Goal: Task Accomplishment & Management: Manage account settings

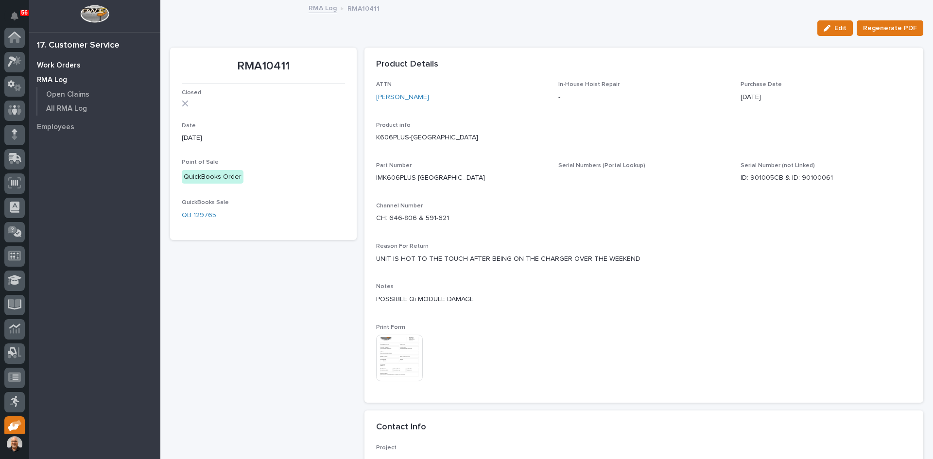
scroll to position [80, 0]
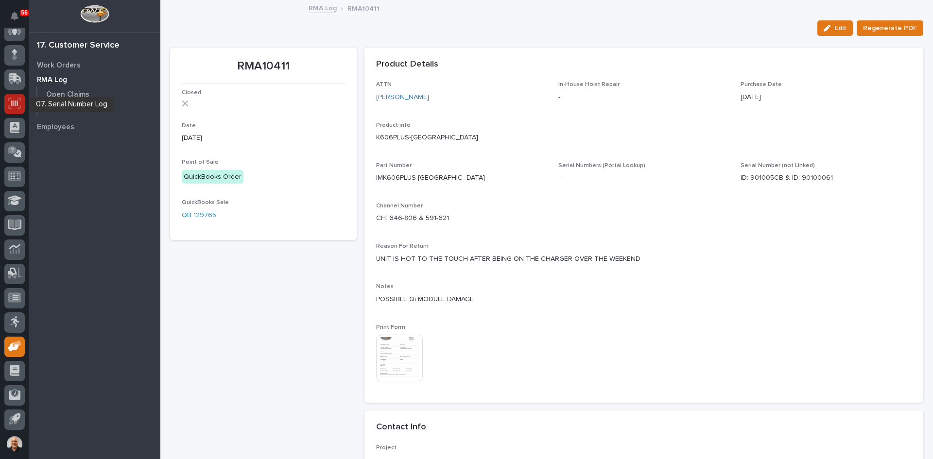
click at [13, 102] on icon at bounding box center [14, 103] width 13 height 11
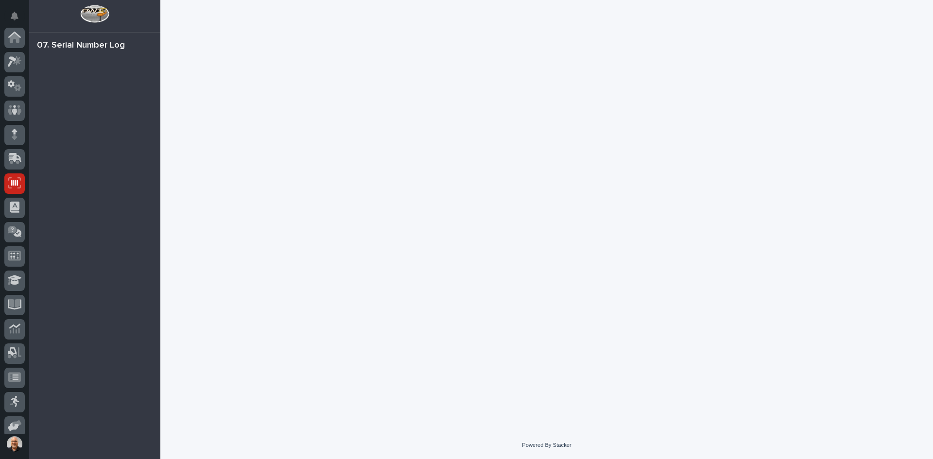
scroll to position [80, 0]
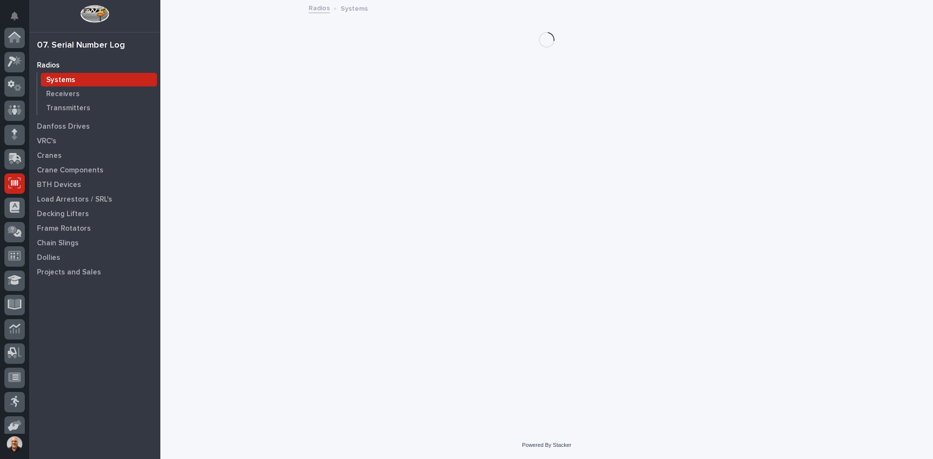
scroll to position [80, 0]
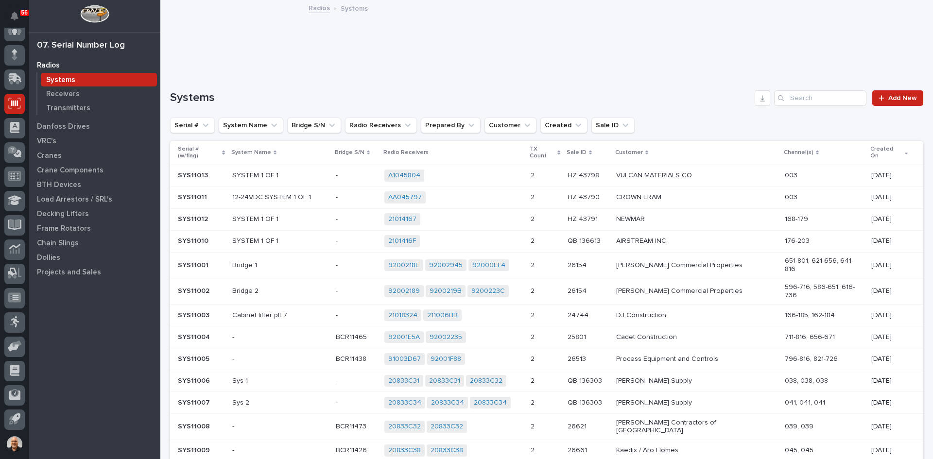
click at [65, 79] on p "Systems" at bounding box center [60, 80] width 29 height 9
click at [807, 101] on input "Search" at bounding box center [820, 98] width 92 height 16
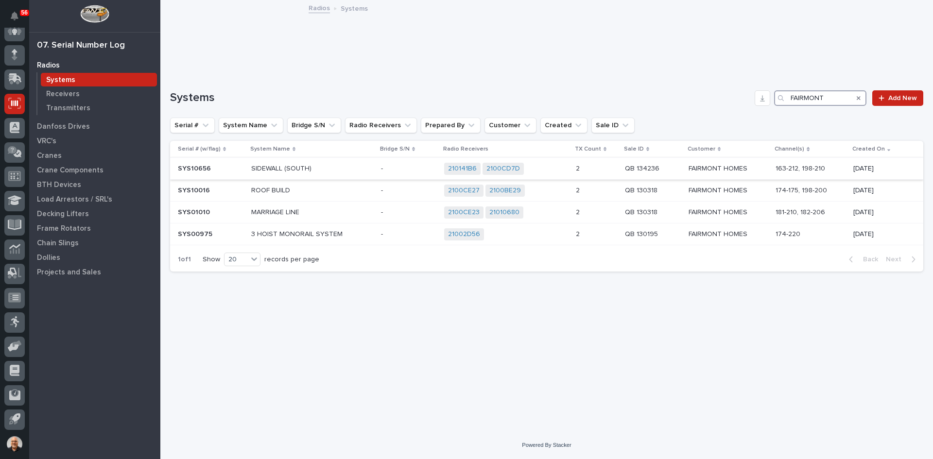
type input "FAIRMONT"
click at [343, 169] on p "SIDEWALL (SOUTH)" at bounding box center [312, 169] width 122 height 8
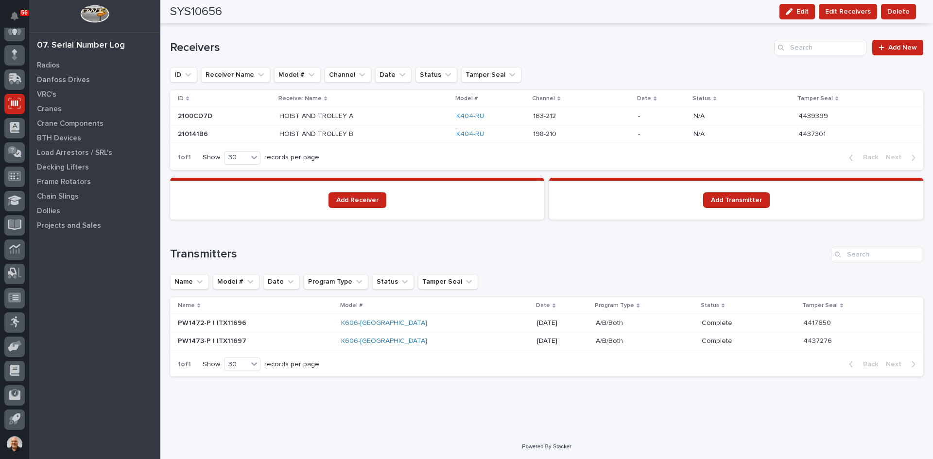
scroll to position [612, 0]
click at [279, 325] on p at bounding box center [256, 322] width 156 height 8
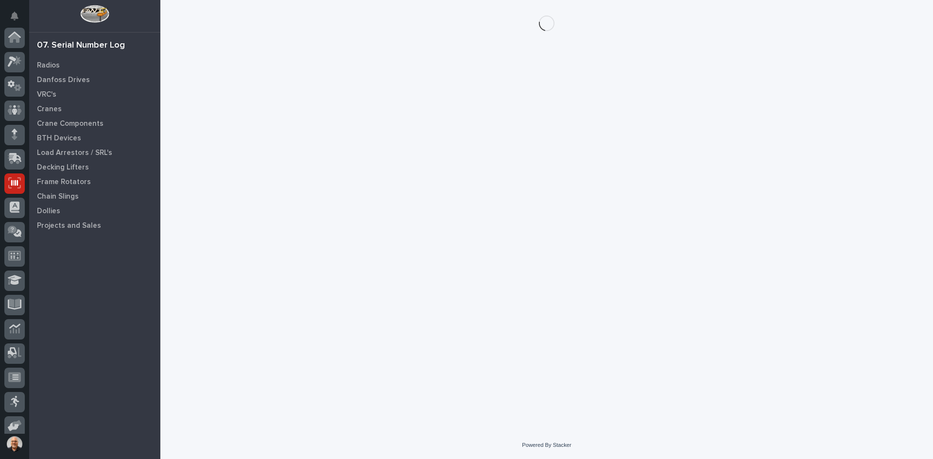
scroll to position [80, 0]
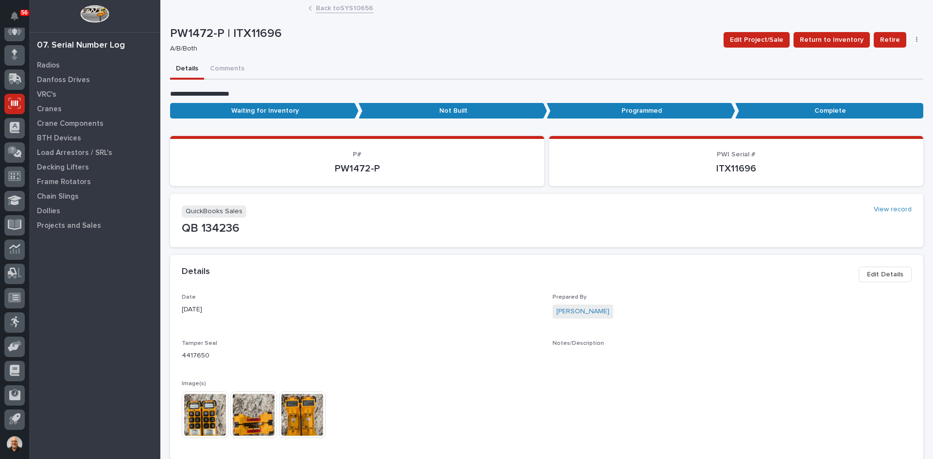
click at [195, 415] on img at bounding box center [205, 415] width 47 height 47
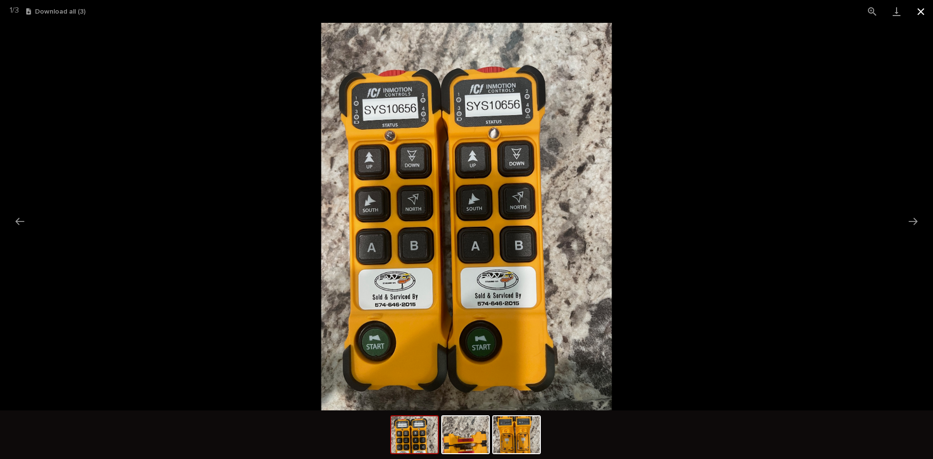
click at [920, 10] on button "Close gallery" at bounding box center [921, 11] width 24 height 23
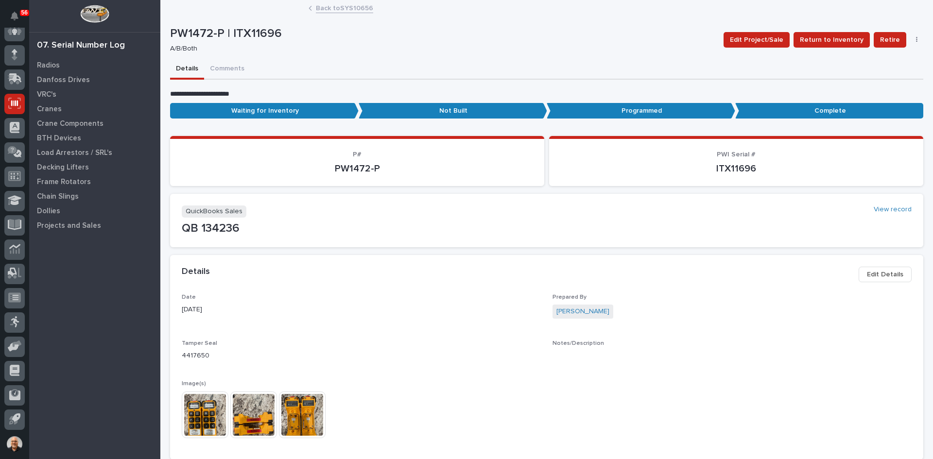
click at [331, 8] on link "Back to SYS10656" at bounding box center [344, 7] width 57 height 11
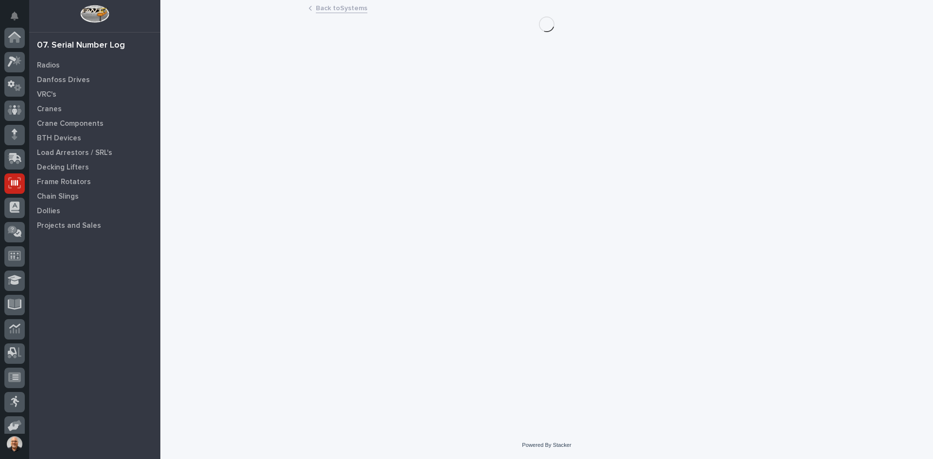
scroll to position [80, 0]
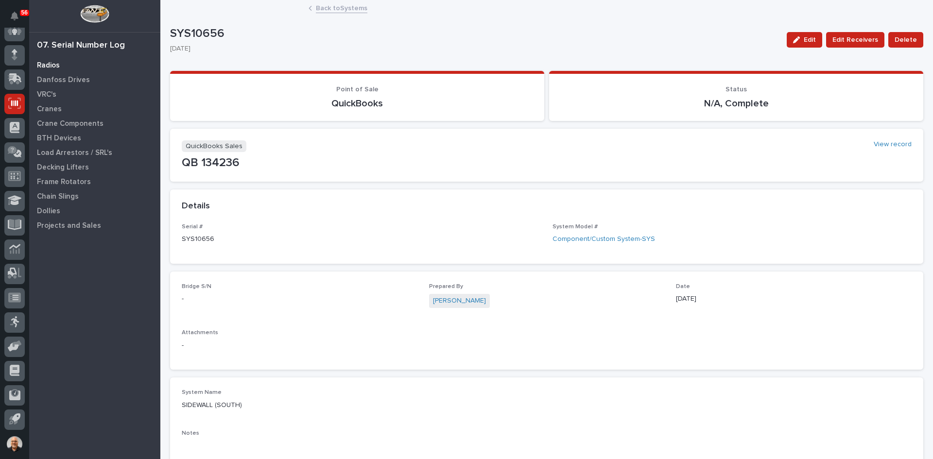
click at [45, 65] on p "Radios" at bounding box center [48, 65] width 23 height 9
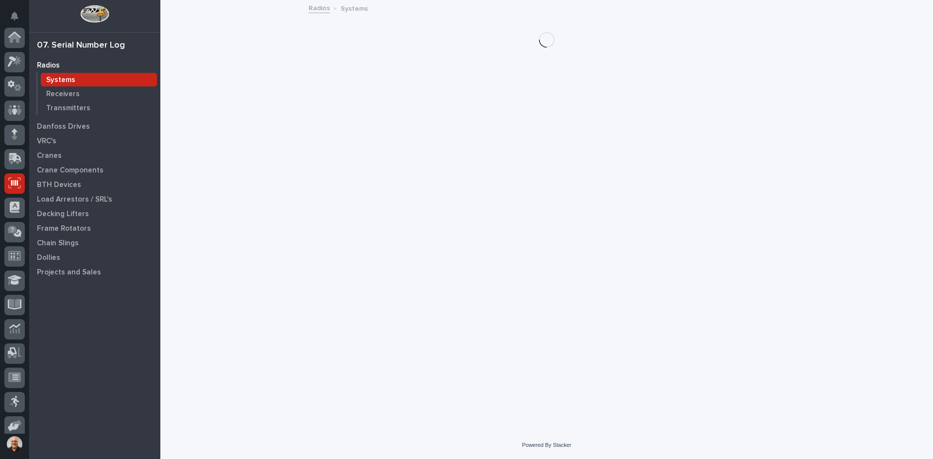
scroll to position [80, 0]
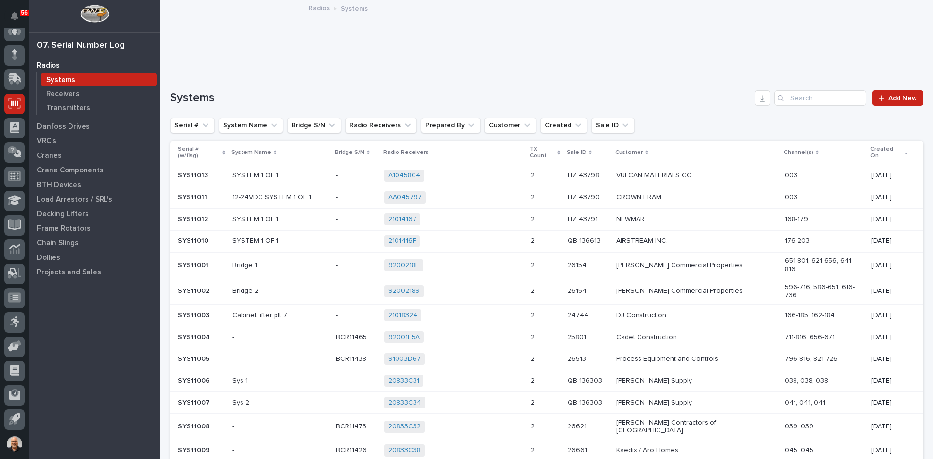
click at [61, 78] on p "Systems" at bounding box center [60, 80] width 29 height 9
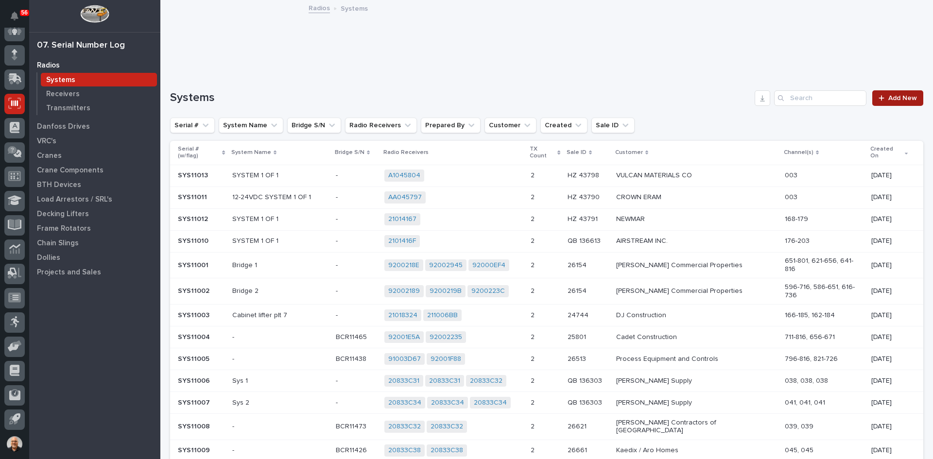
click at [894, 98] on span "Add New" at bounding box center [902, 98] width 29 height 7
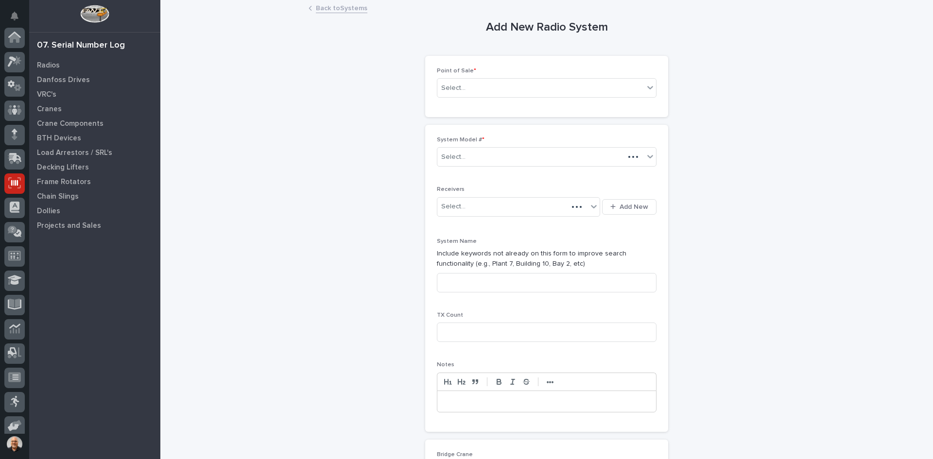
scroll to position [80, 0]
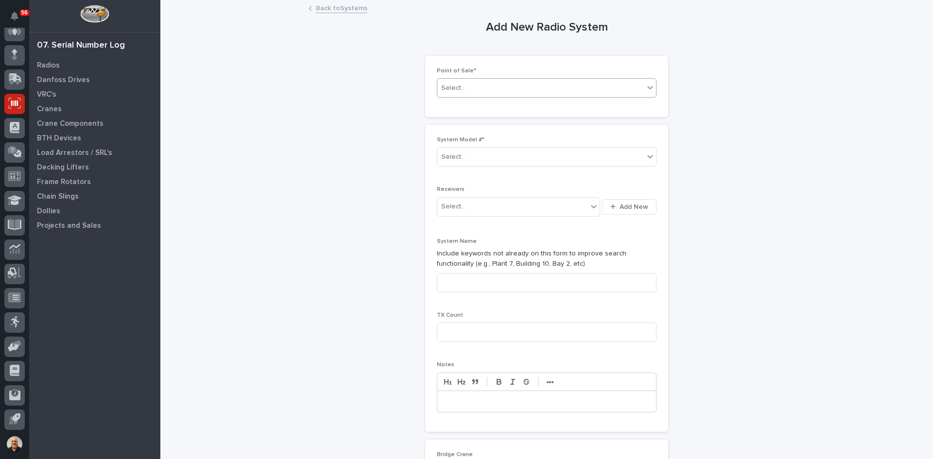
click at [478, 86] on div "Select..." at bounding box center [540, 88] width 207 height 16
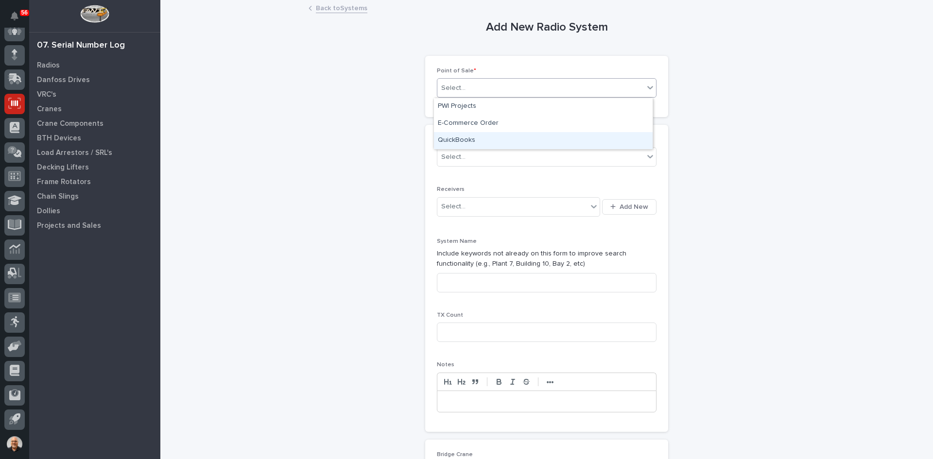
click at [467, 139] on div "QuickBooks" at bounding box center [543, 140] width 219 height 17
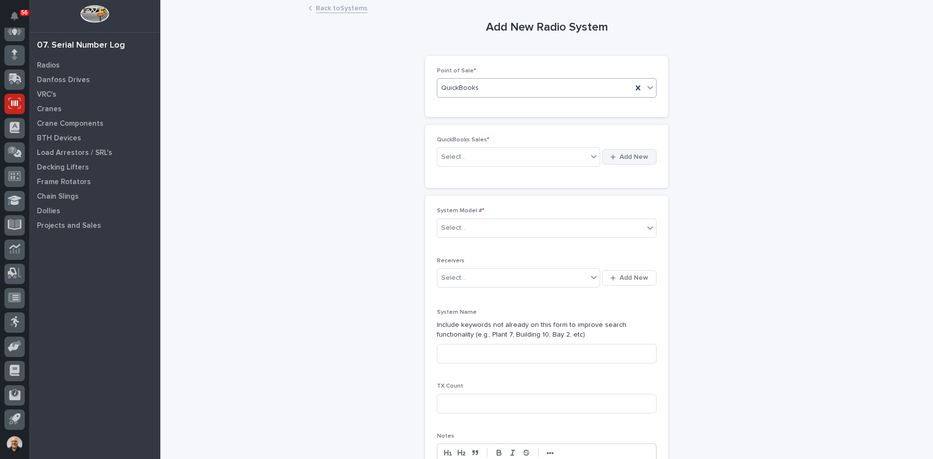
click at [630, 159] on span "Add New" at bounding box center [634, 157] width 29 height 9
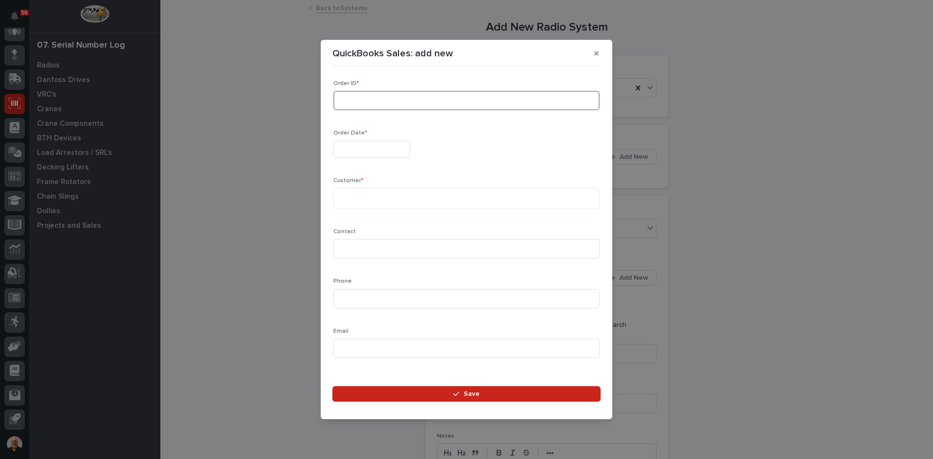
click at [350, 98] on input at bounding box center [466, 100] width 266 height 19
type input "136601"
click at [356, 149] on input "text" at bounding box center [371, 149] width 77 height 17
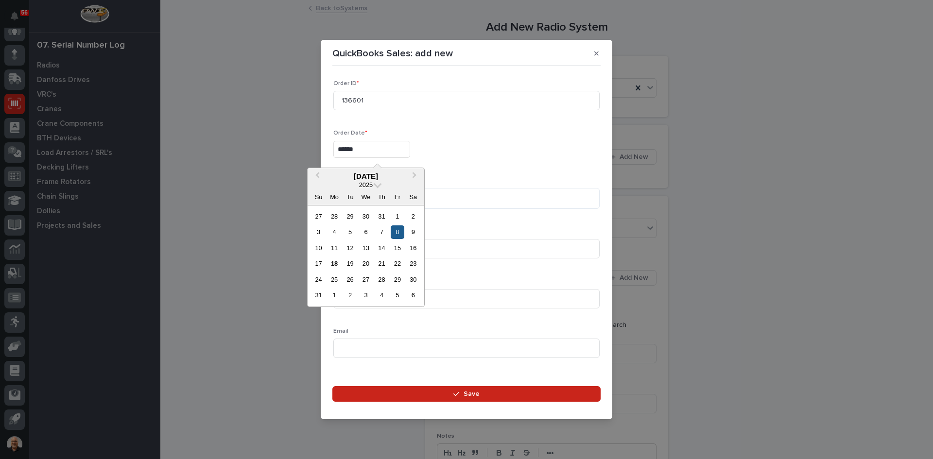
click at [396, 236] on div "8" at bounding box center [397, 231] width 13 height 13
type input "**********"
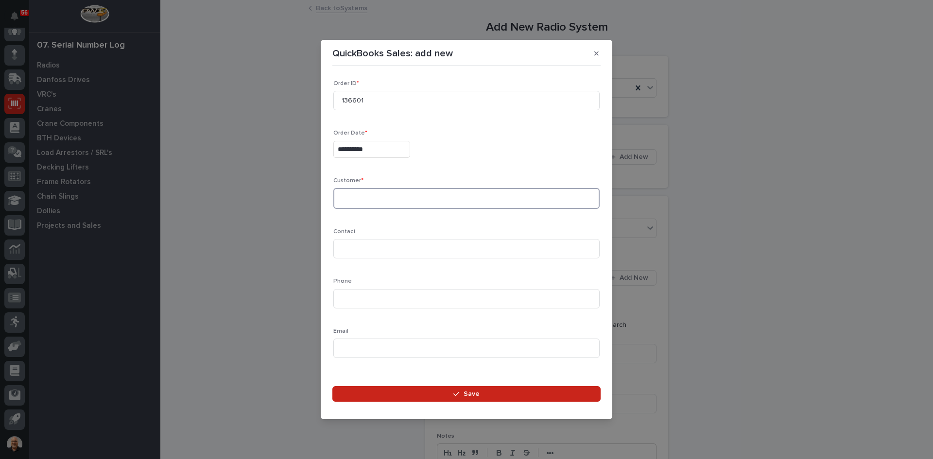
click at [354, 200] on textarea at bounding box center [466, 198] width 266 height 21
type textarea "**********"
click at [354, 245] on input at bounding box center [466, 248] width 266 height 19
type input "[PERSON_NAME]"
click at [348, 299] on input at bounding box center [466, 298] width 266 height 19
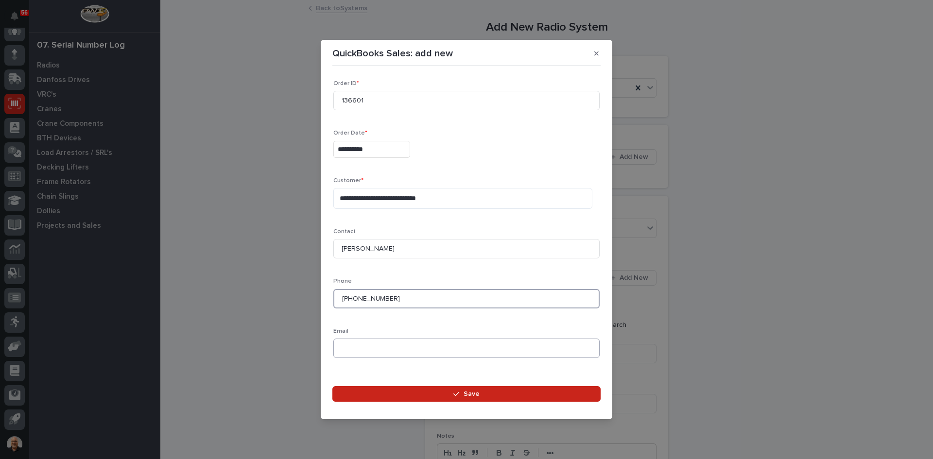
type input "[PHONE_NUMBER]"
click at [347, 348] on input at bounding box center [466, 348] width 266 height 19
paste input "[EMAIL_ADDRESS][DOMAIN_NAME]"
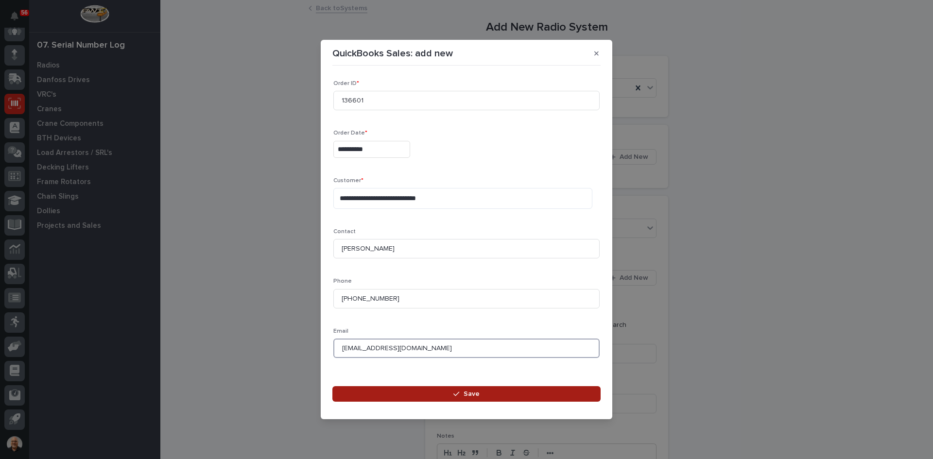
type input "[EMAIL_ADDRESS][DOMAIN_NAME]"
click at [478, 393] on span "Save" at bounding box center [472, 394] width 16 height 9
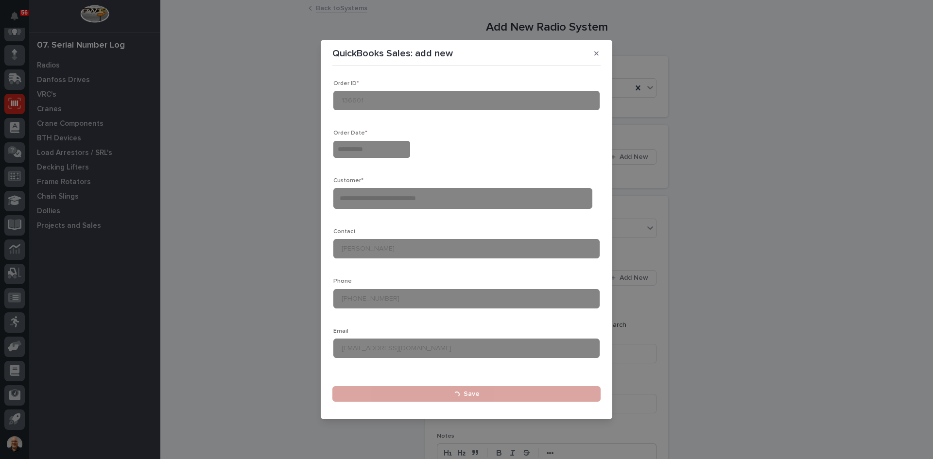
type input "**********"
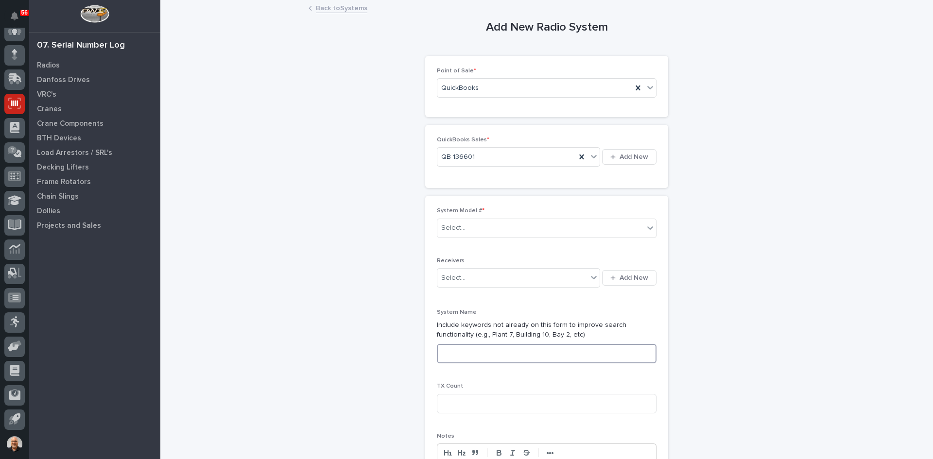
click at [450, 355] on input at bounding box center [547, 353] width 220 height 19
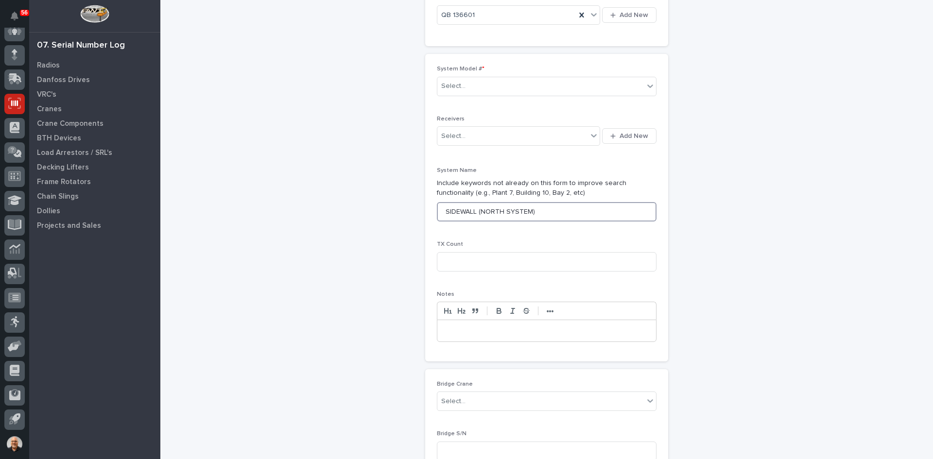
scroll to position [146, 0]
type input "SIDEWALL (NORTH SYSTEM)"
click at [448, 258] on input at bounding box center [547, 257] width 220 height 19
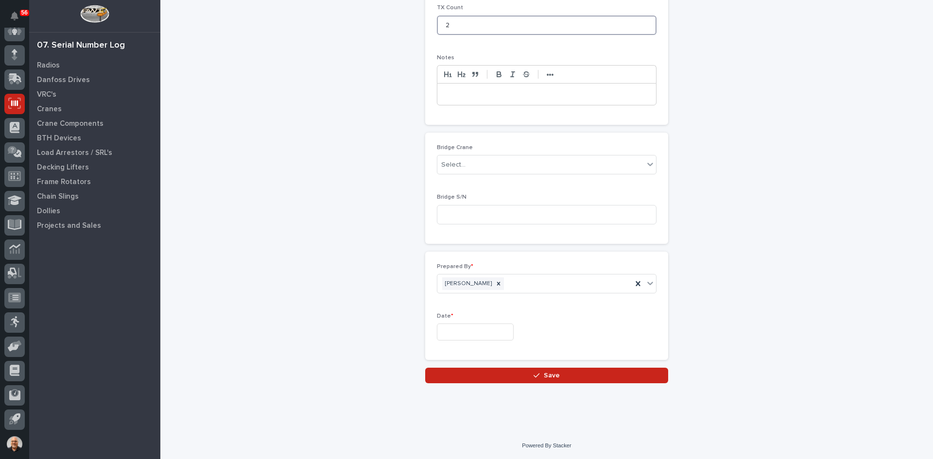
scroll to position [379, 0]
type input "2"
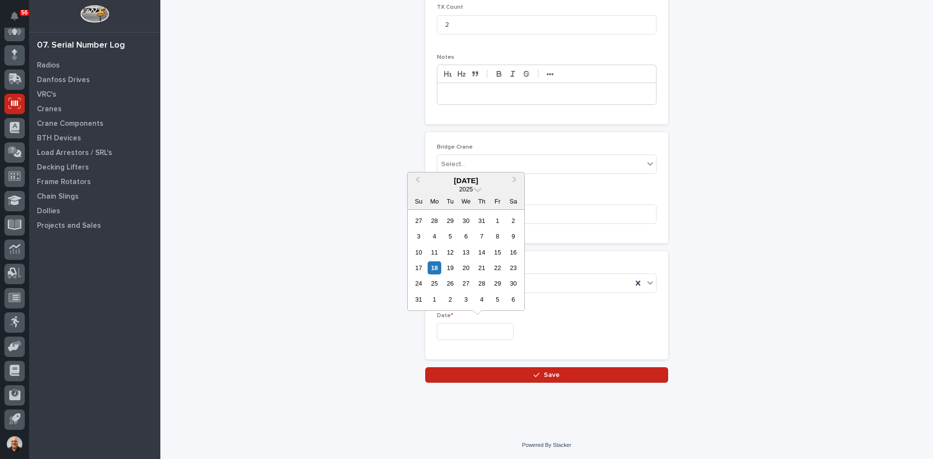
click at [462, 331] on input "text" at bounding box center [475, 331] width 77 height 17
click at [434, 267] on div "18" at bounding box center [434, 267] width 13 height 13
type input "**********"
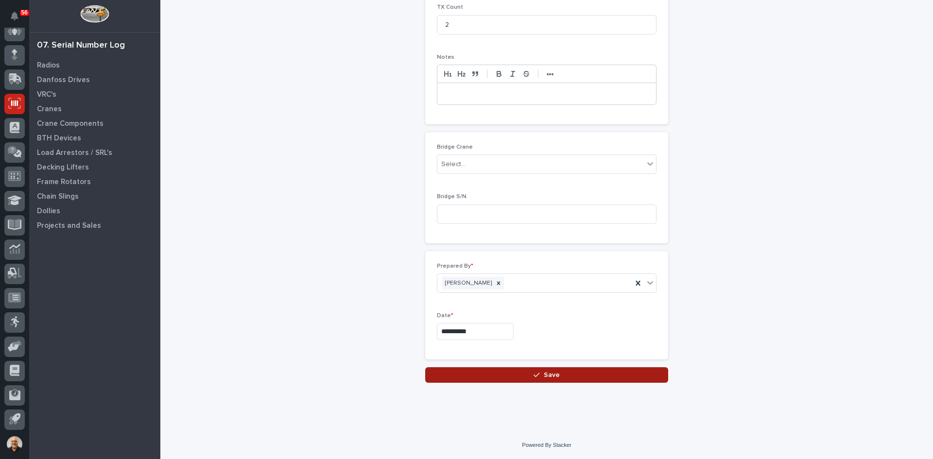
click at [547, 376] on span "Save" at bounding box center [552, 375] width 16 height 9
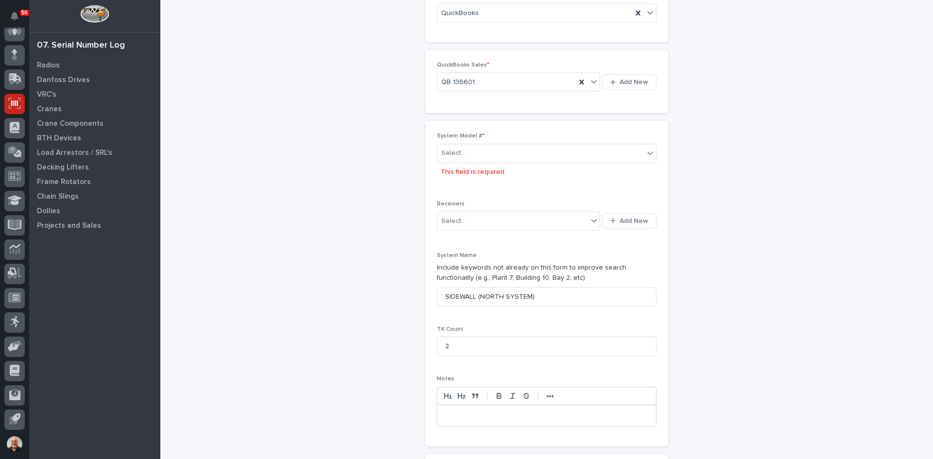
scroll to position [71, 0]
click at [474, 160] on div "Select..." at bounding box center [540, 157] width 207 height 16
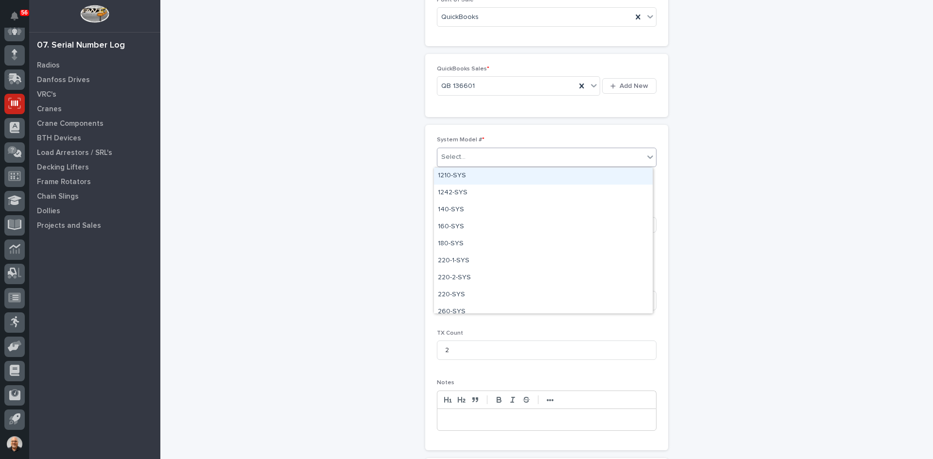
type input "*"
click at [495, 172] on div "Component/Custom System-SYS" at bounding box center [543, 176] width 219 height 17
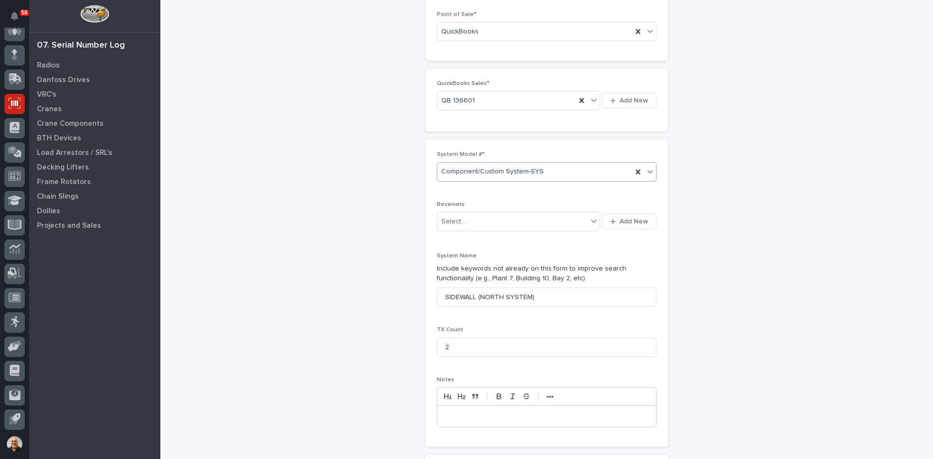
scroll to position [55, 0]
click at [636, 221] on span "Add New" at bounding box center [634, 222] width 29 height 9
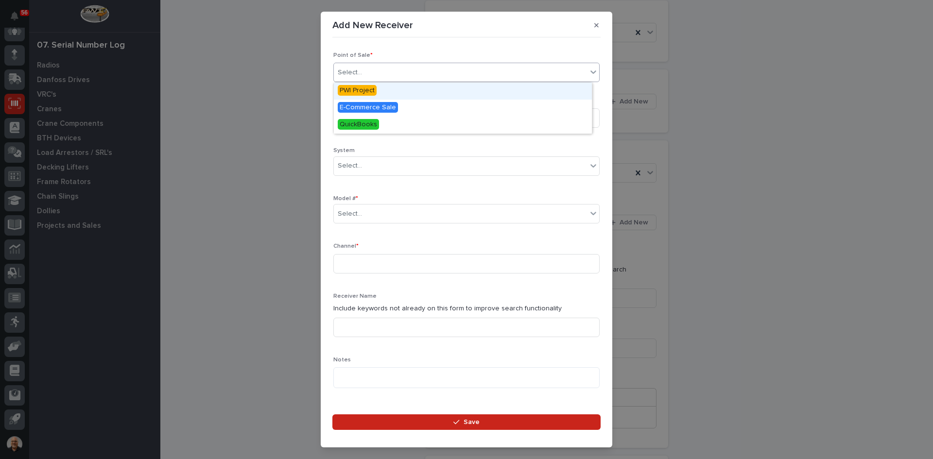
click at [370, 72] on div "Select..." at bounding box center [460, 73] width 253 height 16
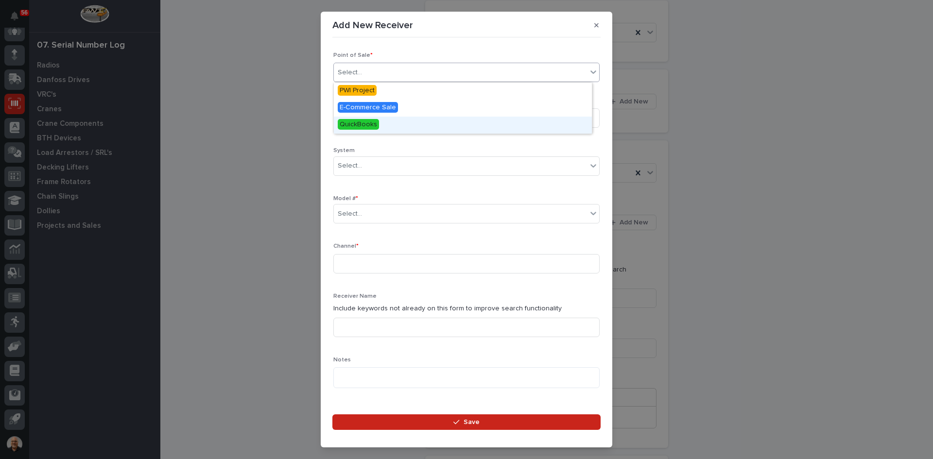
click at [364, 122] on span "QuickBooks" at bounding box center [358, 124] width 41 height 11
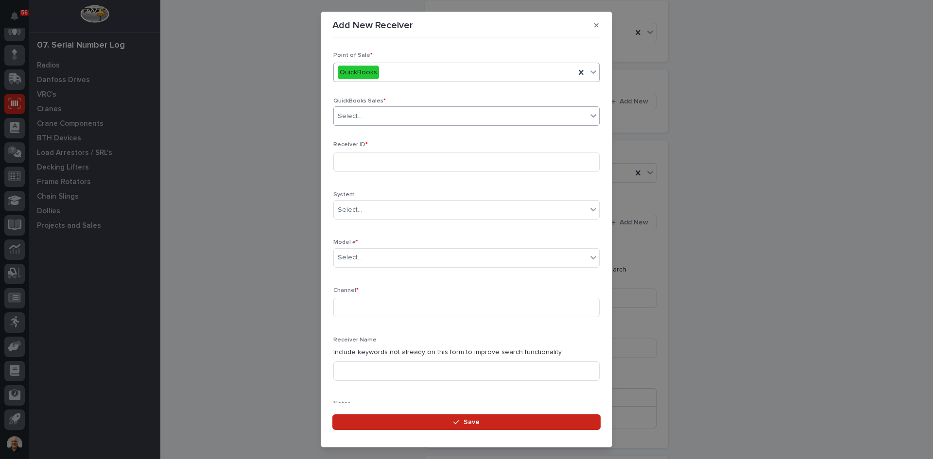
click at [376, 114] on div "Select..." at bounding box center [460, 116] width 253 height 16
type input "******"
click at [355, 133] on div "QB 136601" at bounding box center [463, 134] width 258 height 17
click at [356, 161] on input at bounding box center [466, 162] width 266 height 19
type input "21101624"
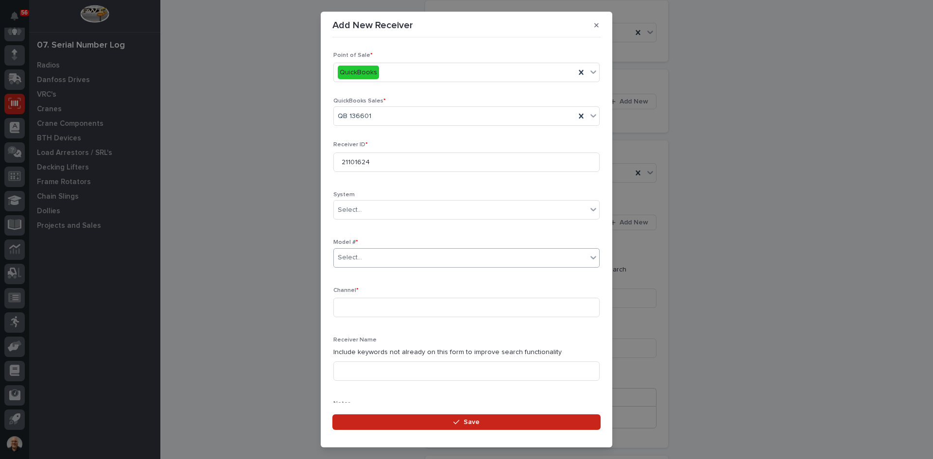
click at [365, 255] on div "Select..." at bounding box center [460, 258] width 253 height 16
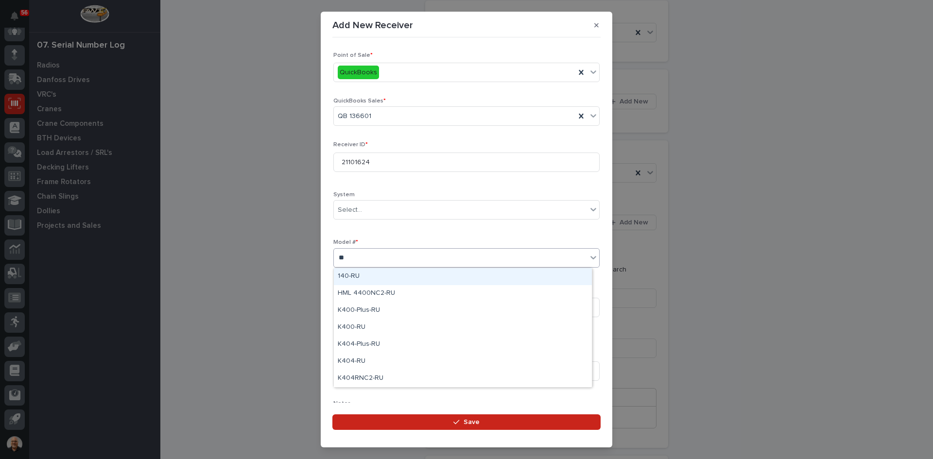
type input "***"
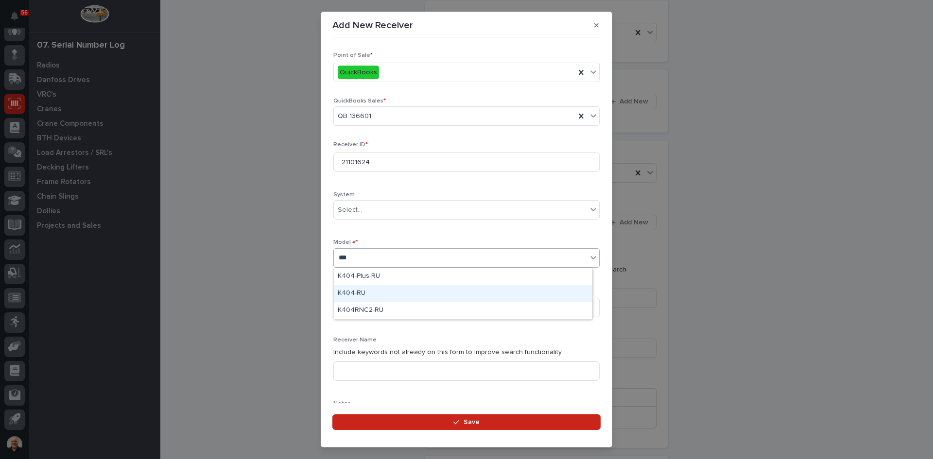
click at [354, 295] on div "K404-RU" at bounding box center [463, 293] width 258 height 17
click at [347, 304] on input at bounding box center [466, 307] width 266 height 19
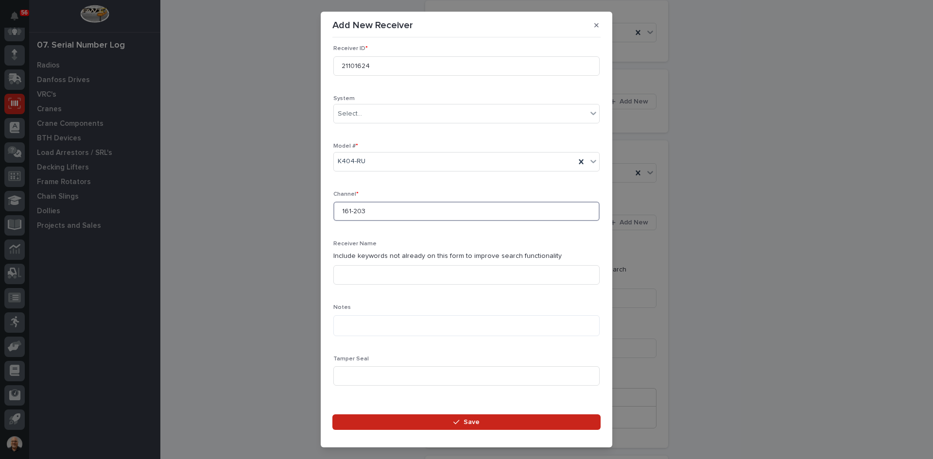
scroll to position [97, 0]
type input "161-203"
click at [348, 274] on input at bounding box center [466, 273] width 266 height 19
type input "HOIST AND TROLLEY "1""
click at [347, 375] on input at bounding box center [466, 374] width 266 height 19
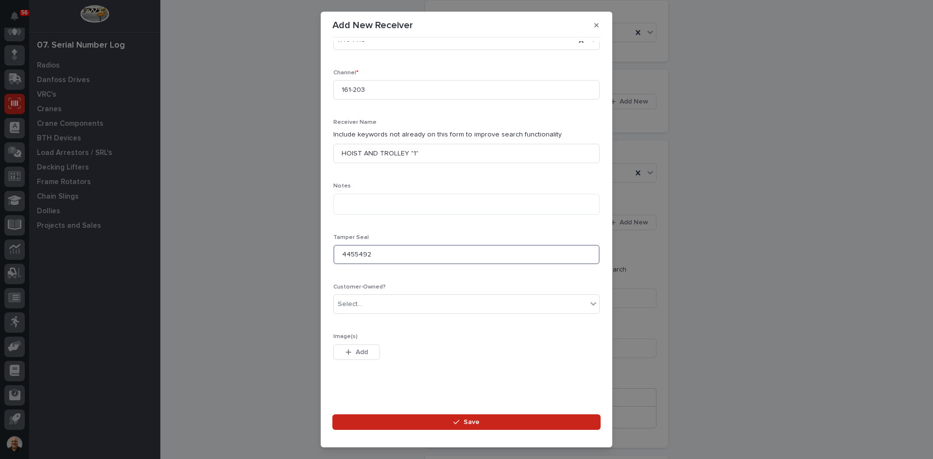
scroll to position [222, 0]
type input "4455492"
click at [477, 421] on span "Save" at bounding box center [472, 422] width 16 height 9
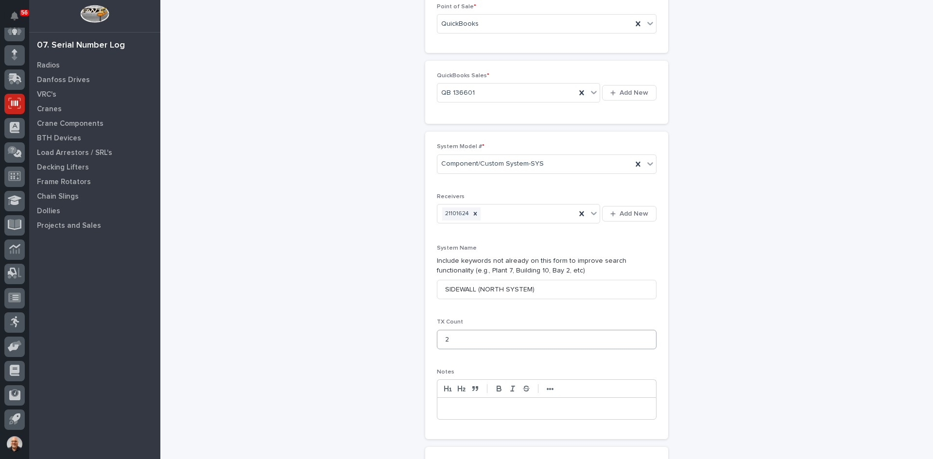
scroll to position [0, 0]
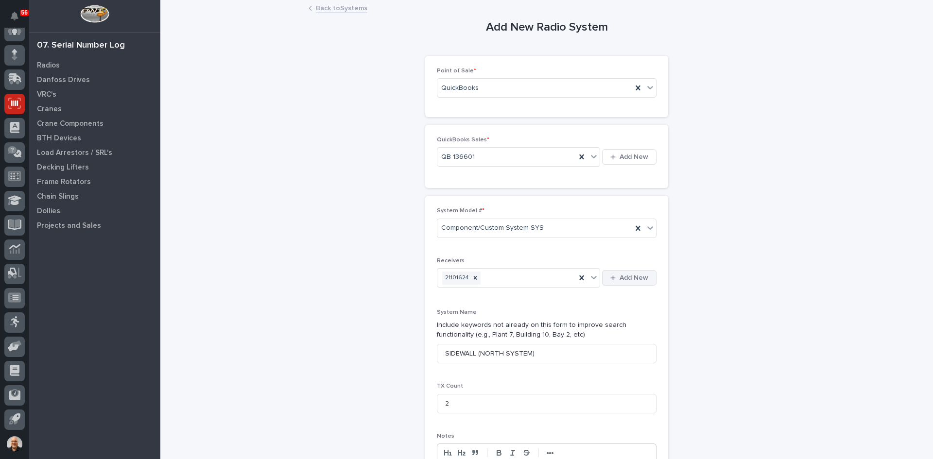
click at [631, 276] on span "Add New" at bounding box center [634, 278] width 29 height 9
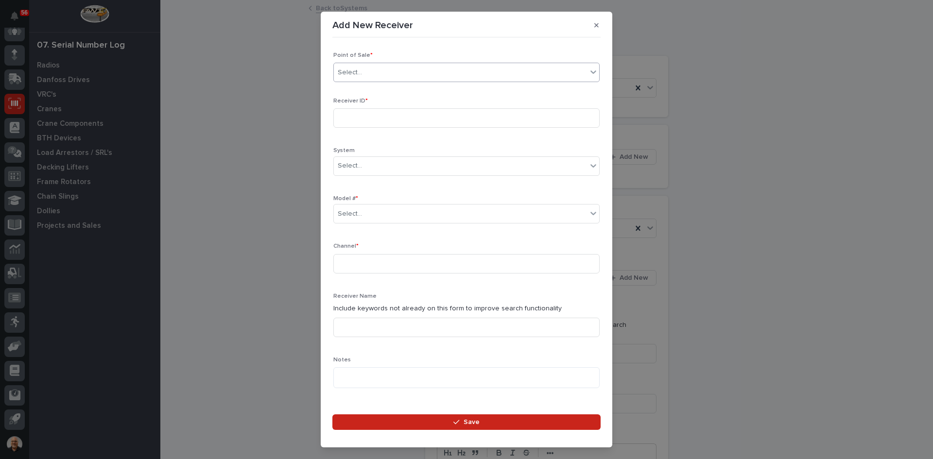
click at [367, 69] on div "Select..." at bounding box center [460, 73] width 253 height 16
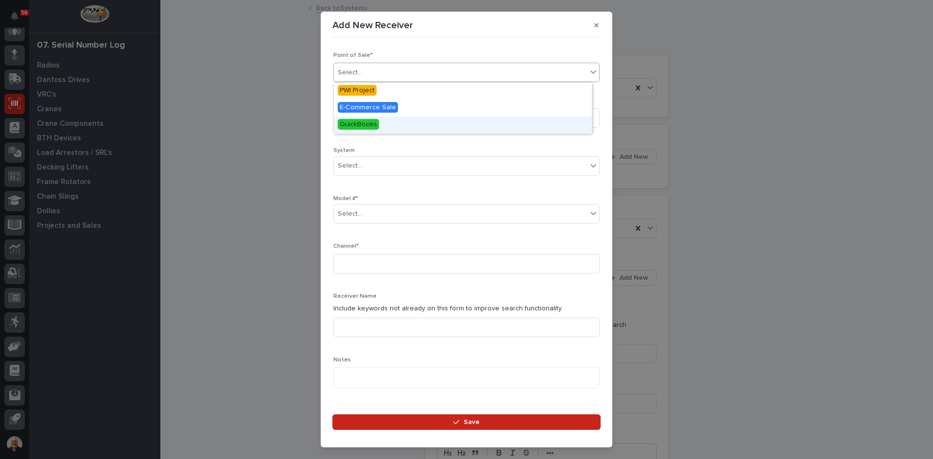
click at [362, 124] on span "QuickBooks" at bounding box center [358, 124] width 41 height 11
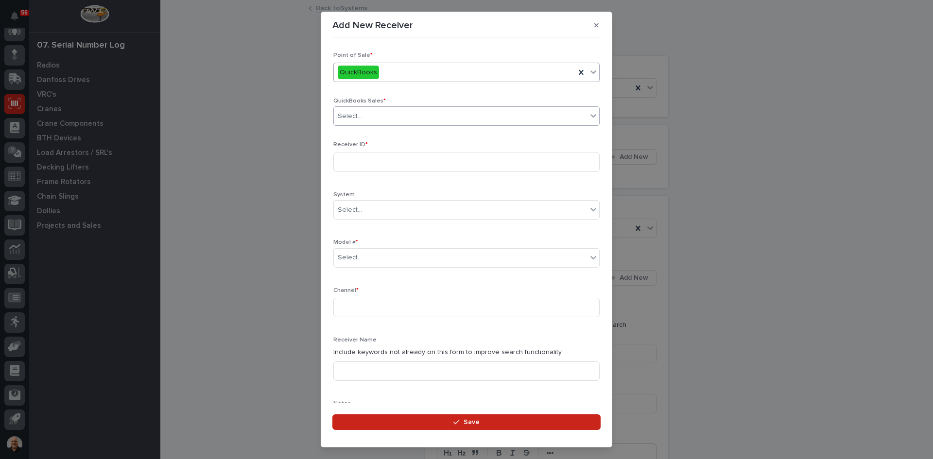
click at [364, 118] on div "Select..." at bounding box center [460, 116] width 253 height 16
type input "******"
click at [363, 130] on div "QB 136601" at bounding box center [463, 134] width 258 height 17
click at [344, 162] on input at bounding box center [466, 162] width 266 height 19
type input "21101635"
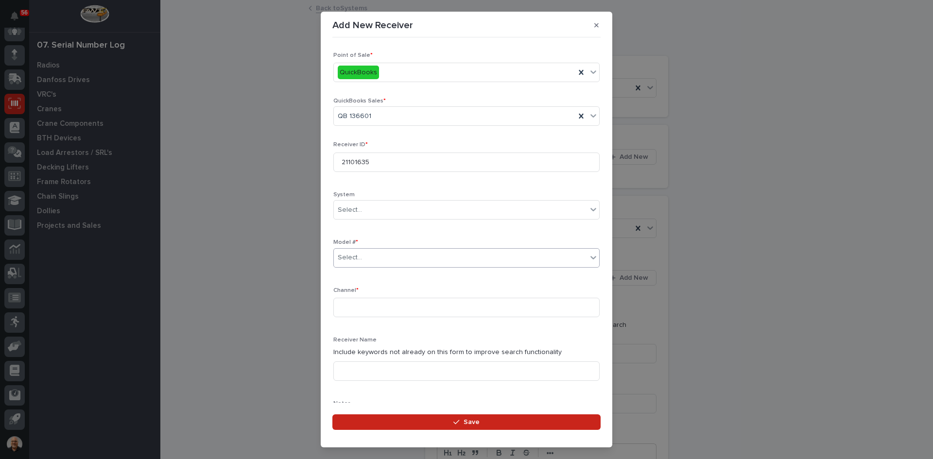
click at [373, 261] on div "Select..." at bounding box center [460, 258] width 253 height 16
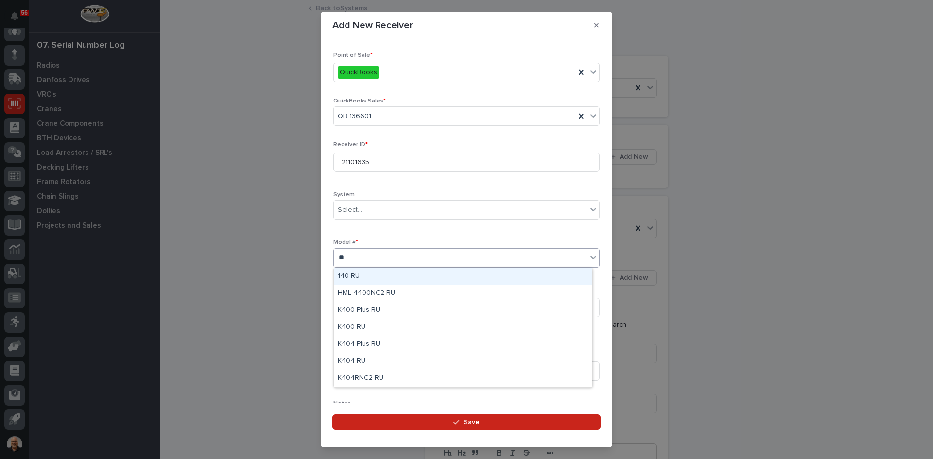
type input "***"
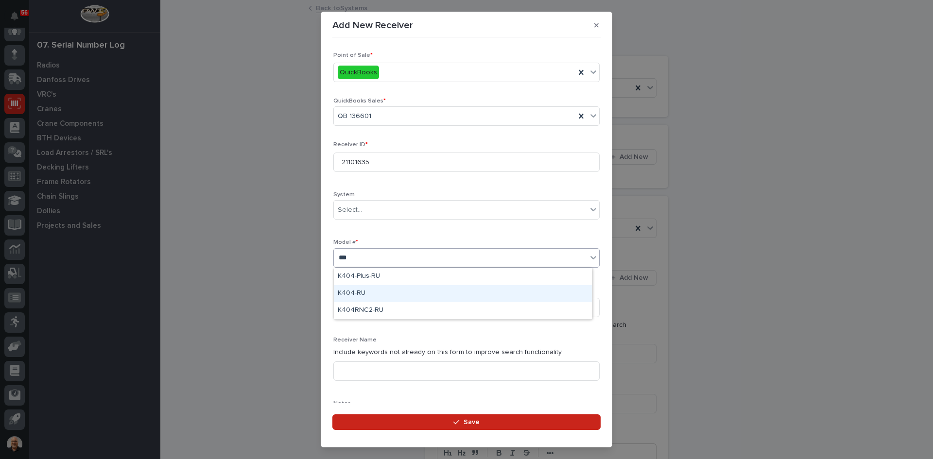
click at [355, 290] on div "K404-RU" at bounding box center [463, 293] width 258 height 17
click at [353, 308] on input at bounding box center [466, 307] width 266 height 19
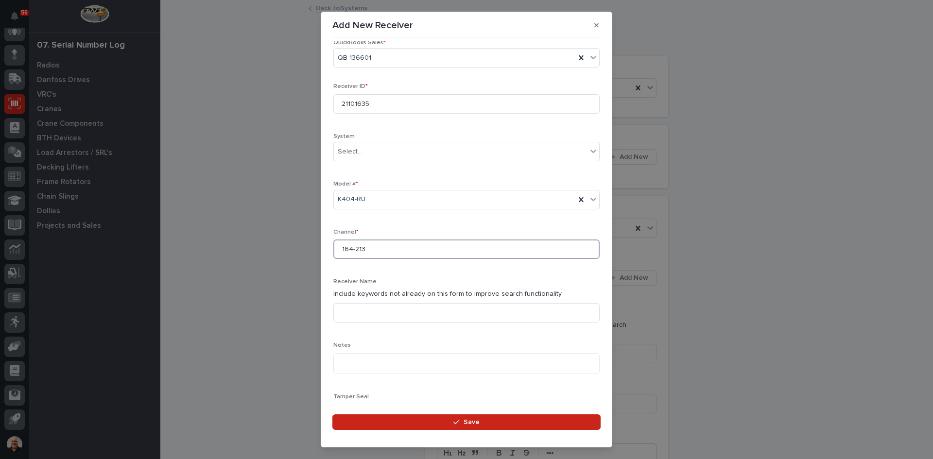
scroll to position [146, 0]
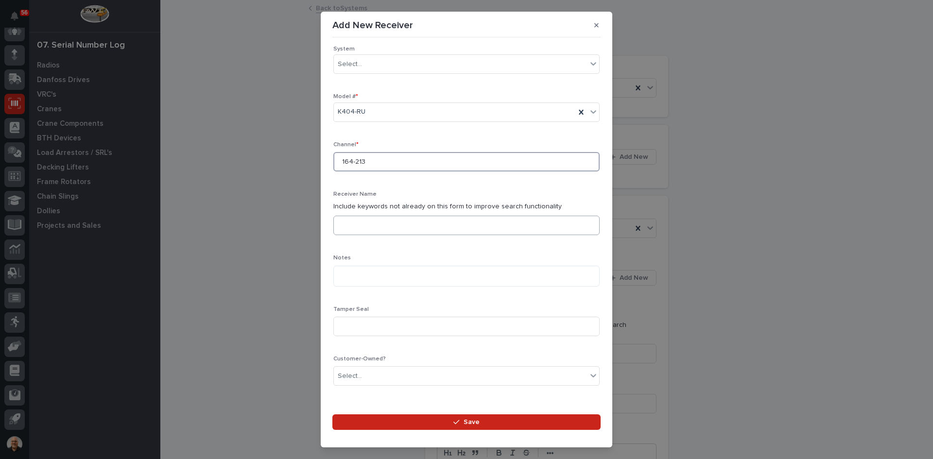
type input "164-213"
click at [346, 229] on input at bounding box center [466, 225] width 266 height 19
click at [377, 225] on input "HOIST AND TROLLEY "2"" at bounding box center [466, 225] width 266 height 19
type input "HOIST AND TROLLEY "2""
click at [343, 327] on input at bounding box center [466, 326] width 266 height 19
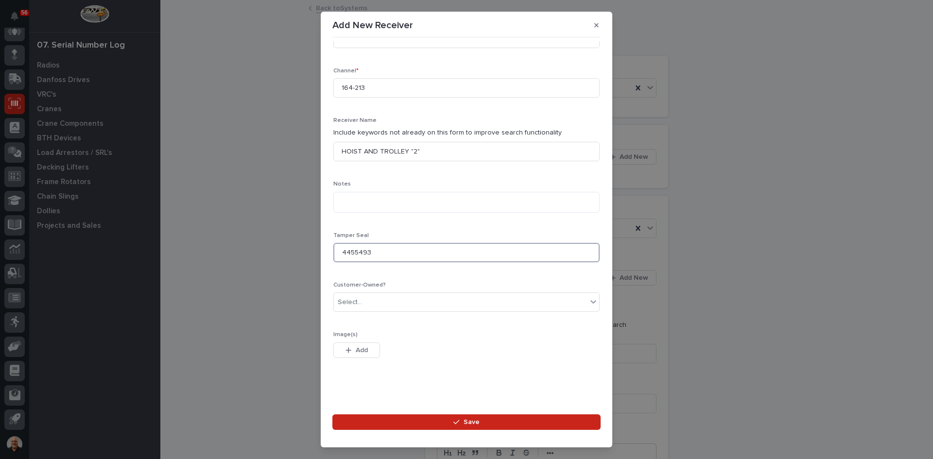
scroll to position [222, 0]
type input "4455493"
click at [468, 421] on span "Save" at bounding box center [472, 422] width 16 height 9
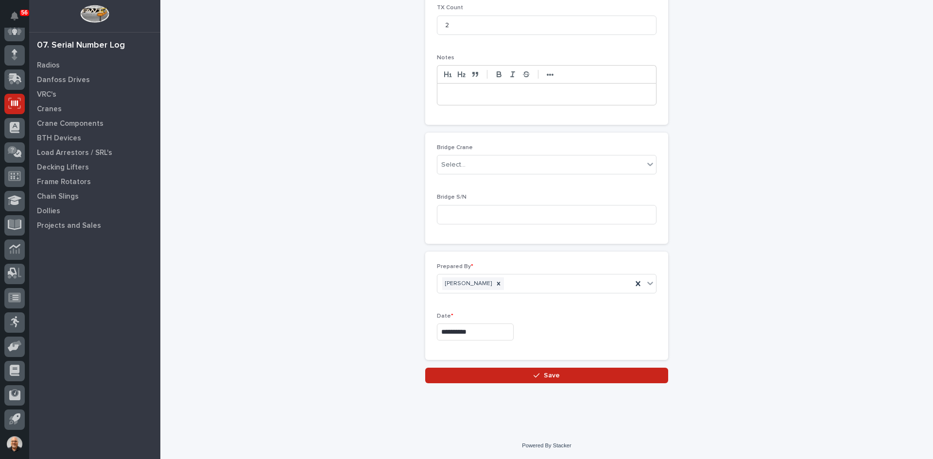
scroll to position [379, 0]
click at [549, 373] on span "Save" at bounding box center [552, 375] width 16 height 9
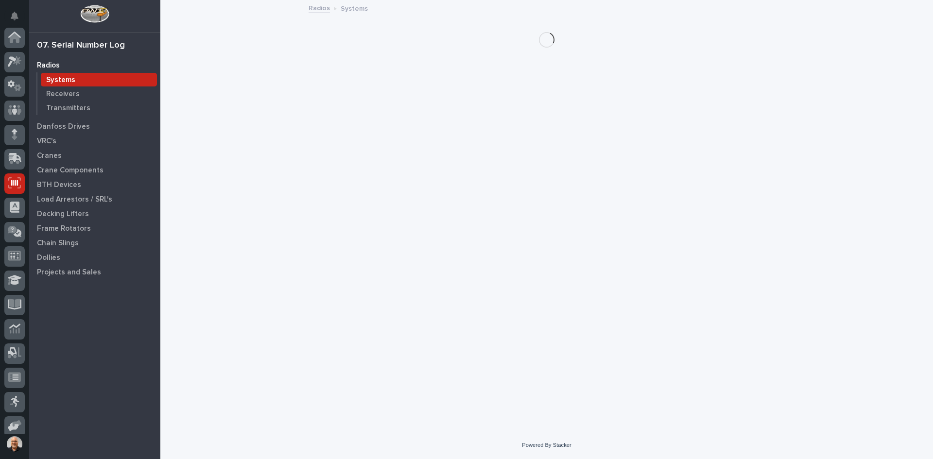
scroll to position [80, 0]
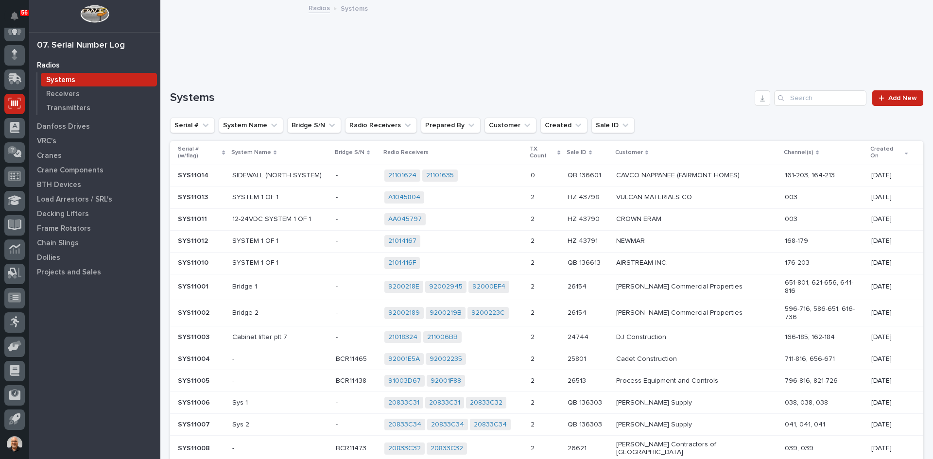
click at [493, 170] on div "21101624 21101635 + 0" at bounding box center [453, 176] width 139 height 12
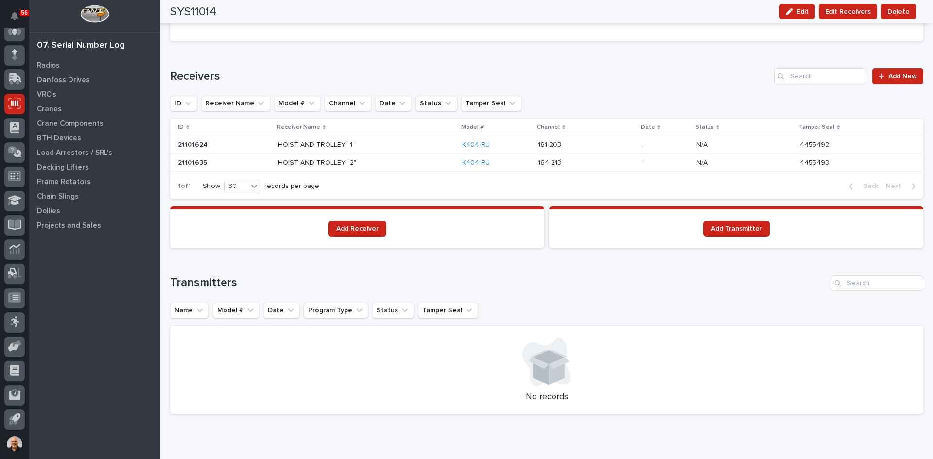
scroll to position [583, 0]
click at [733, 225] on span "Add Transmitter" at bounding box center [736, 227] width 51 height 7
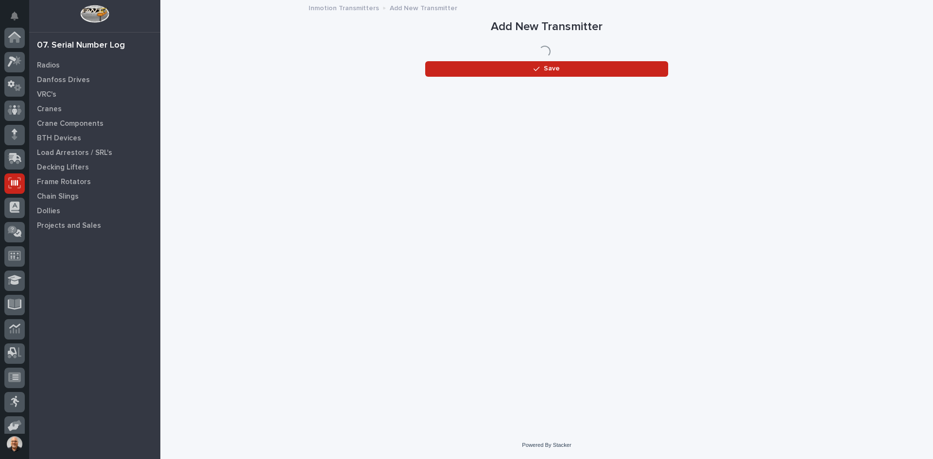
scroll to position [80, 0]
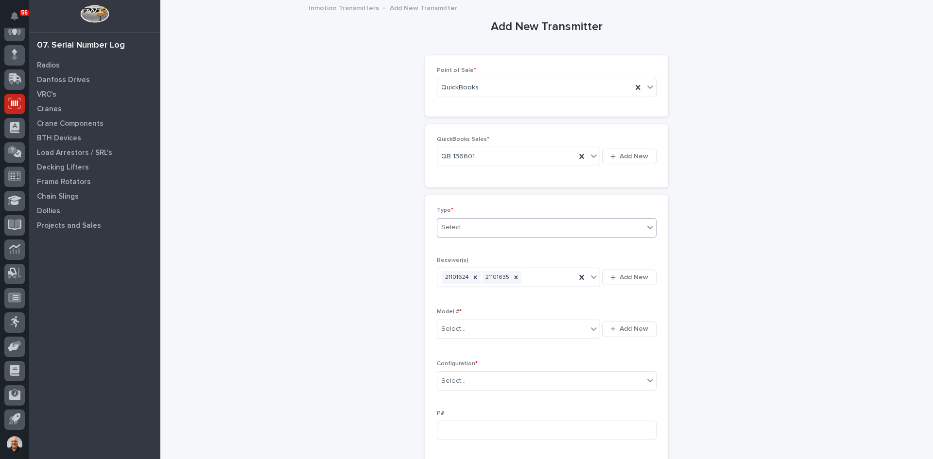
click at [471, 228] on div "Select..." at bounding box center [540, 228] width 207 height 16
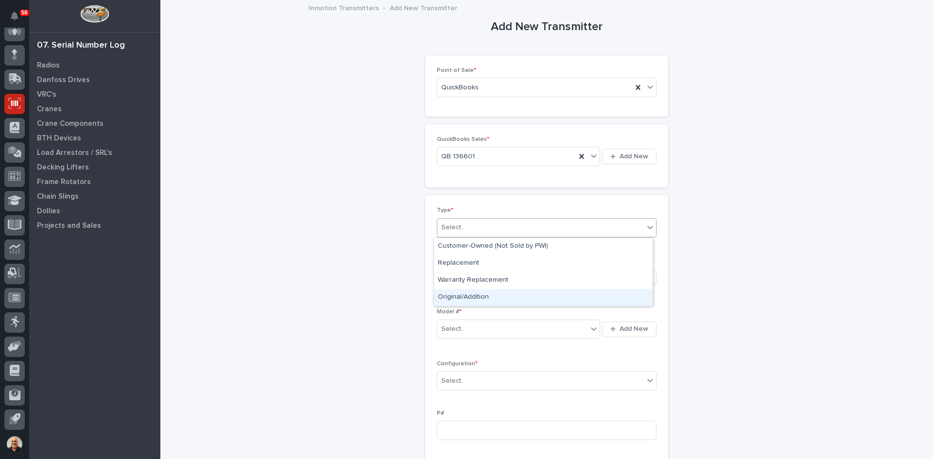
click at [473, 292] on div "Original/Addition" at bounding box center [543, 297] width 219 height 17
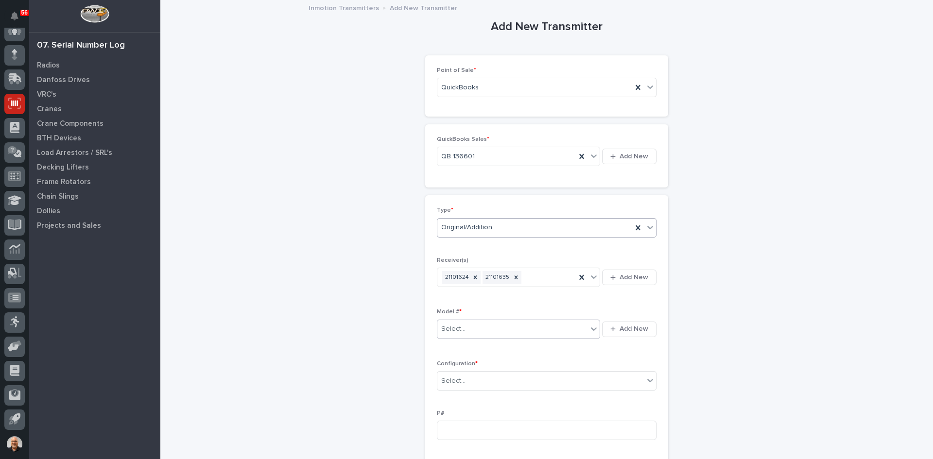
click at [468, 329] on div "Select..." at bounding box center [512, 329] width 150 height 16
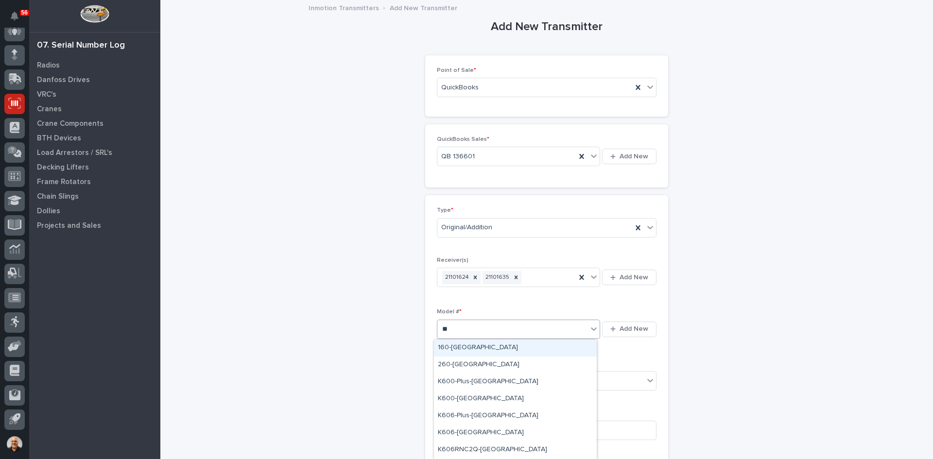
type input "***"
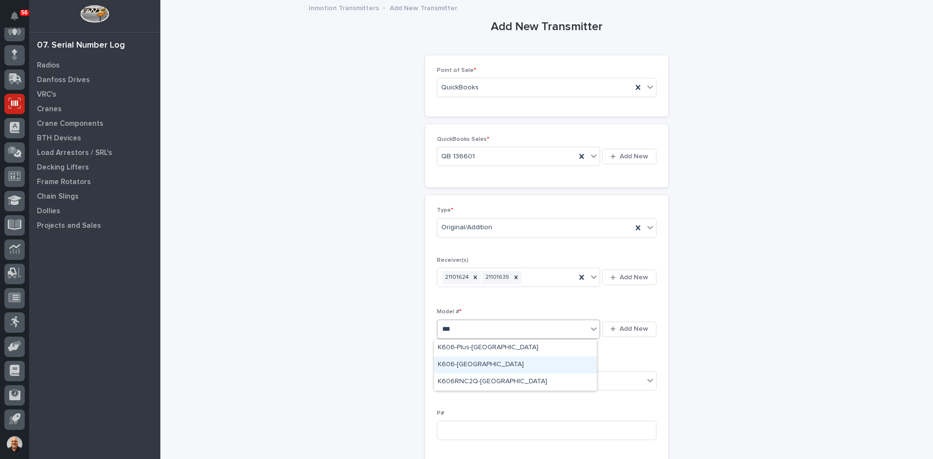
click at [450, 365] on div "K606-[GEOGRAPHIC_DATA]" at bounding box center [515, 365] width 163 height 17
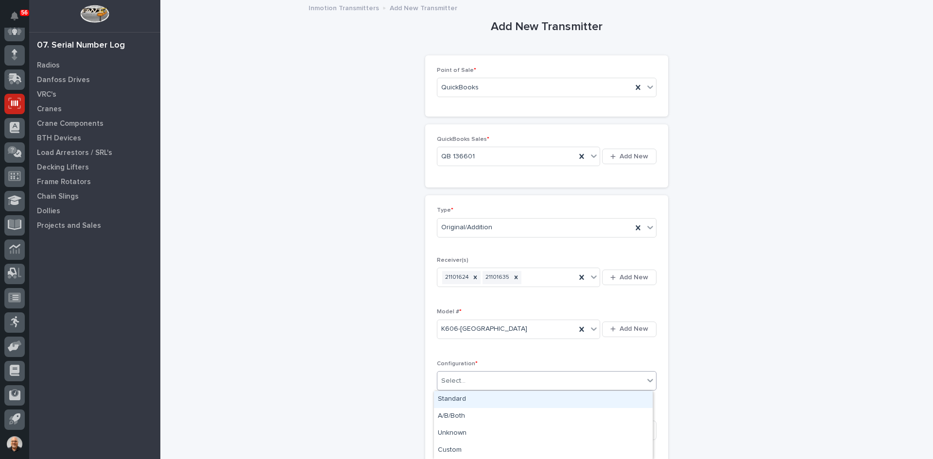
click at [468, 381] on div "Select..." at bounding box center [540, 381] width 207 height 16
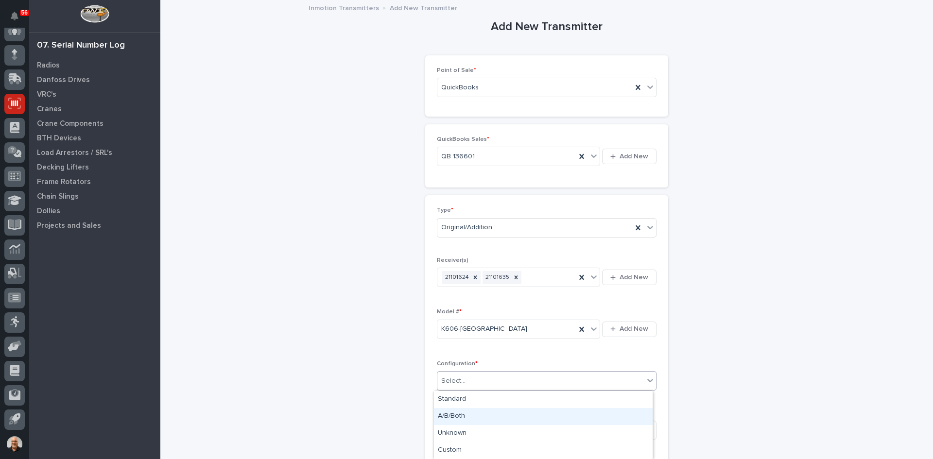
click at [461, 417] on div "A/B/Both" at bounding box center [543, 416] width 219 height 17
click at [444, 430] on input at bounding box center [547, 430] width 220 height 19
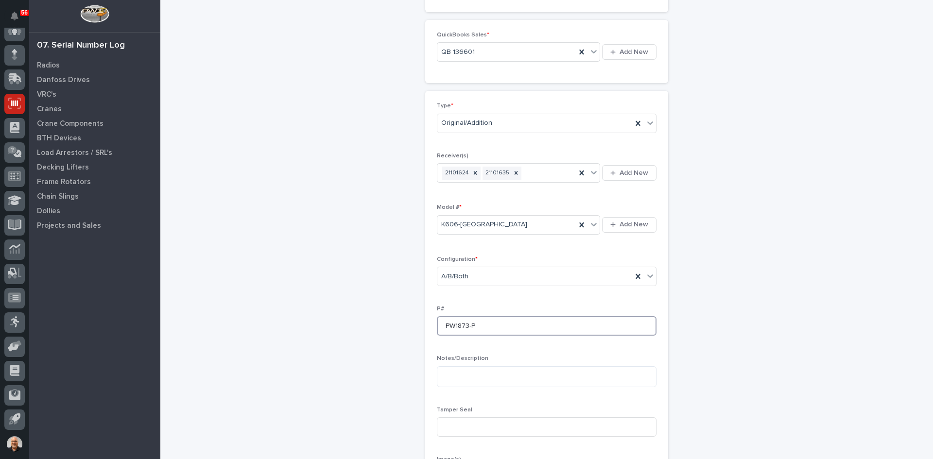
scroll to position [146, 0]
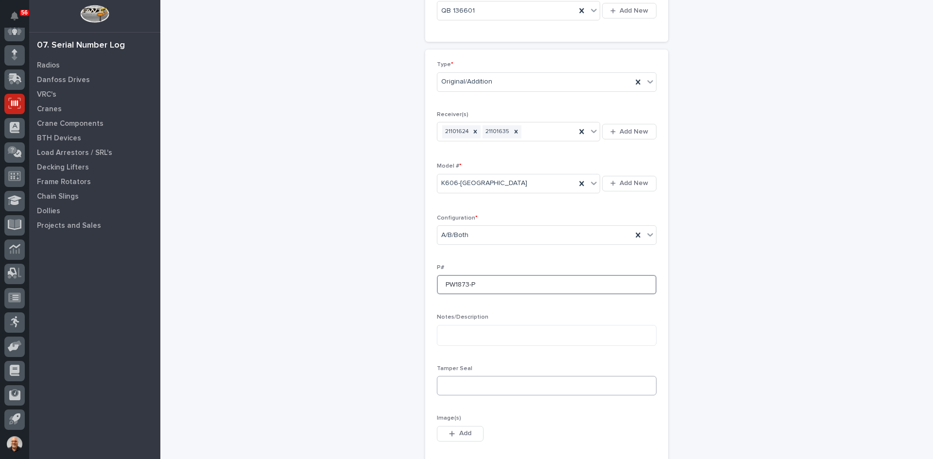
type input "PW1873-P"
click at [452, 390] on input at bounding box center [547, 385] width 220 height 19
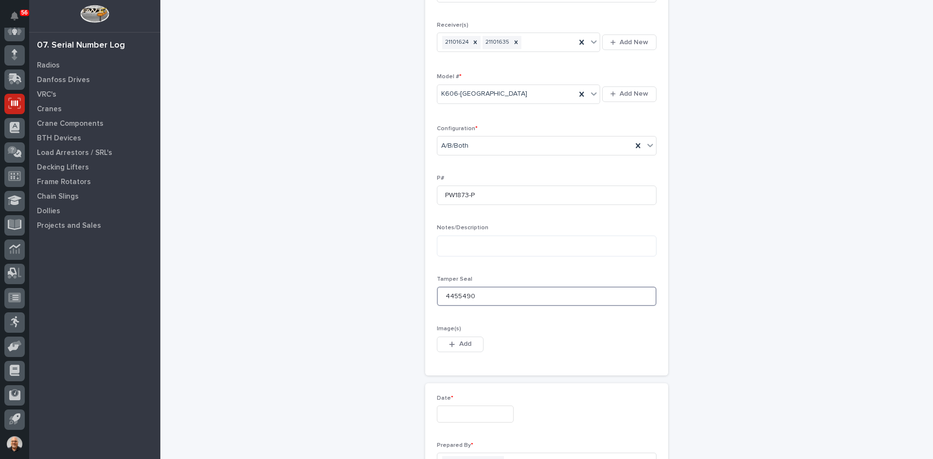
scroll to position [243, 0]
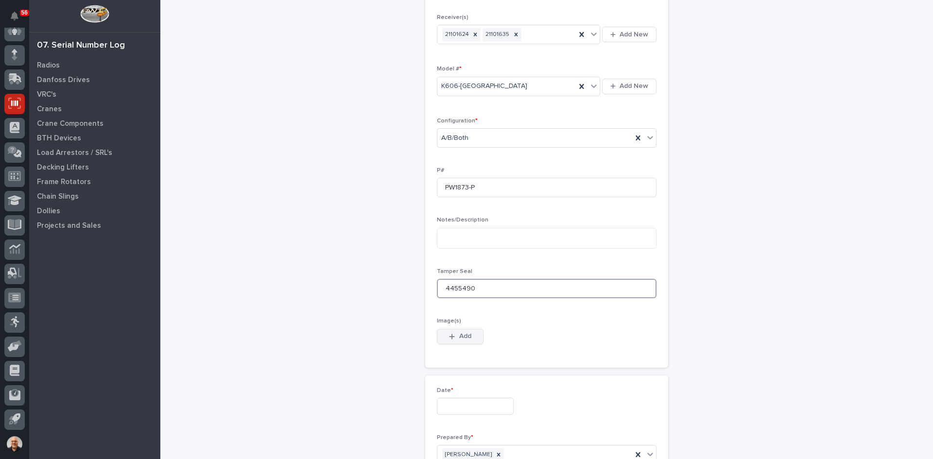
type input "4455490"
click at [459, 336] on span "Add" at bounding box center [465, 336] width 12 height 9
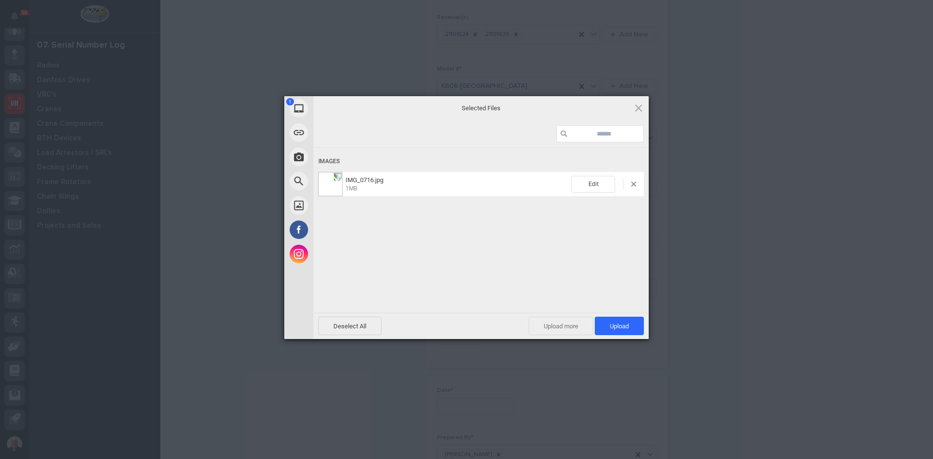
click at [560, 327] on span "Upload more" at bounding box center [561, 326] width 65 height 18
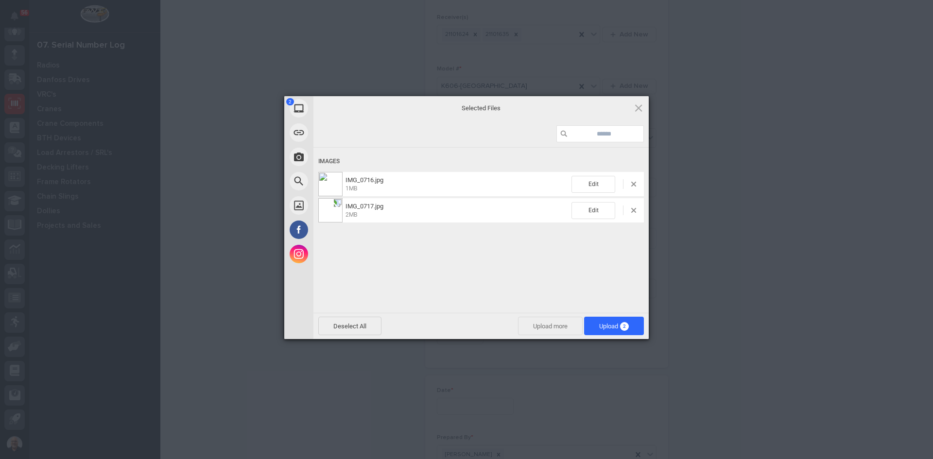
click at [550, 326] on span "Upload more" at bounding box center [550, 326] width 65 height 18
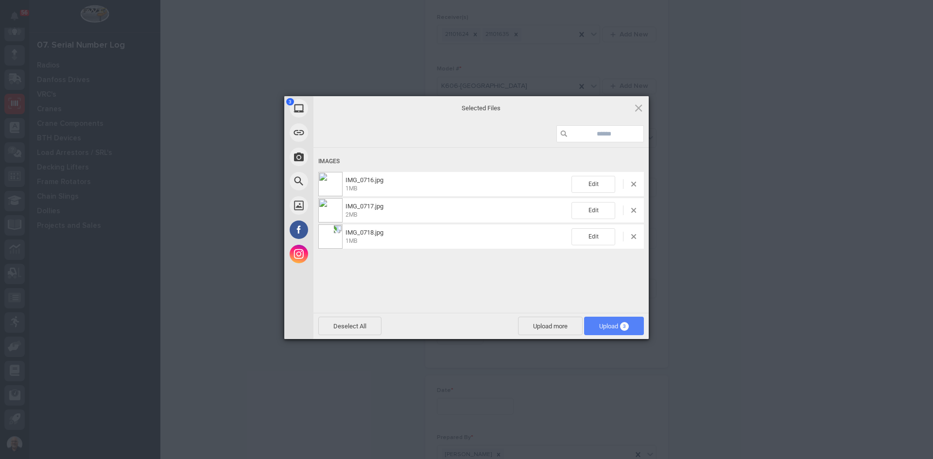
click at [607, 325] on span "Upload 3" at bounding box center [614, 326] width 30 height 7
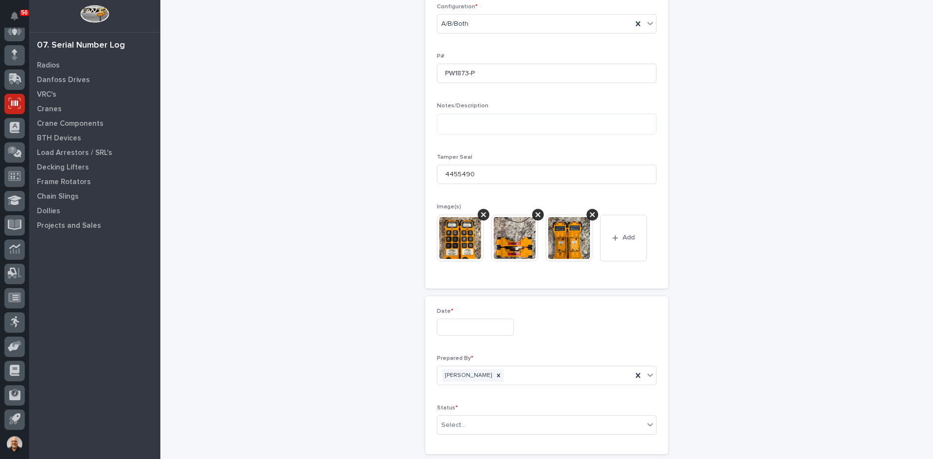
scroll to position [358, 0]
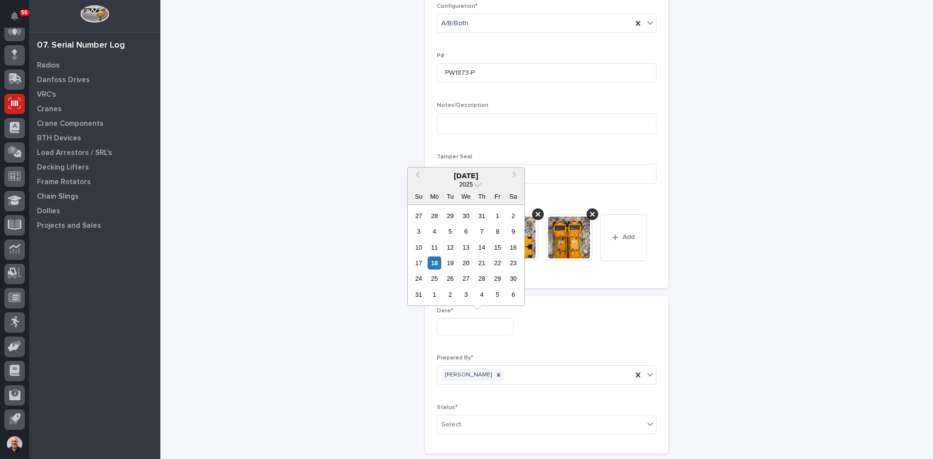
click at [455, 328] on input "text" at bounding box center [475, 326] width 77 height 17
click at [434, 260] on div "18" at bounding box center [434, 263] width 13 height 13
type input "**********"
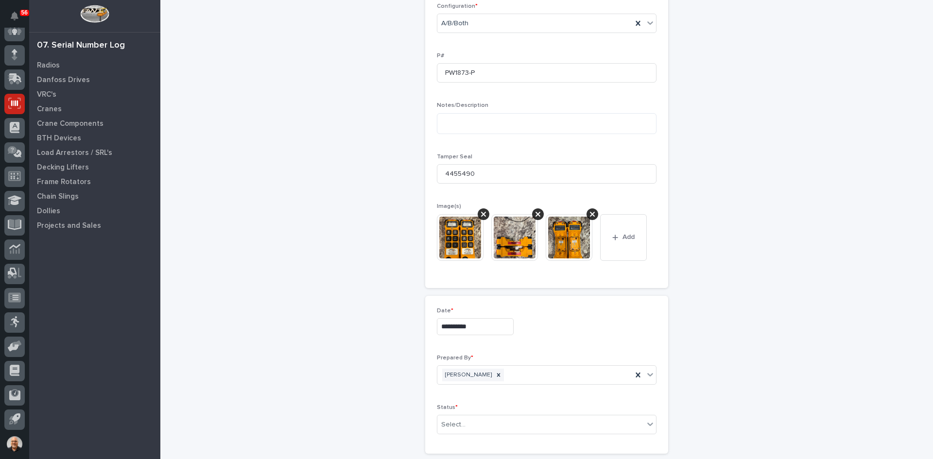
scroll to position [406, 0]
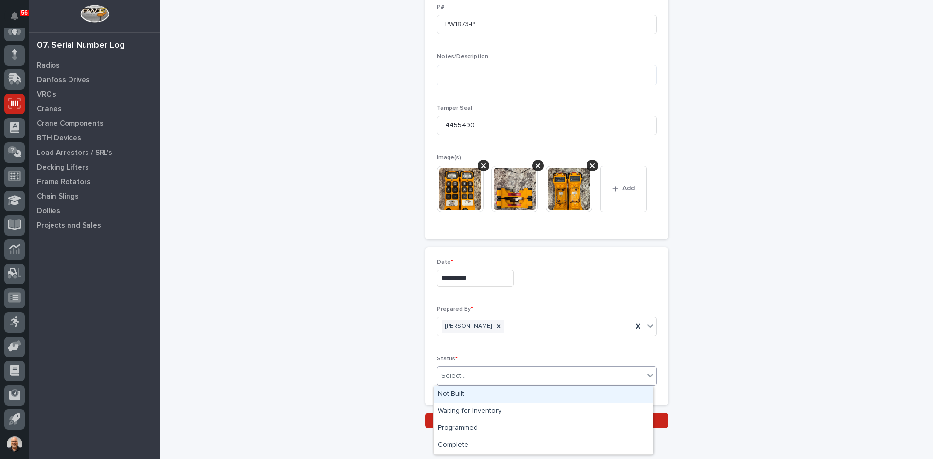
click at [481, 376] on div "Select..." at bounding box center [540, 376] width 207 height 16
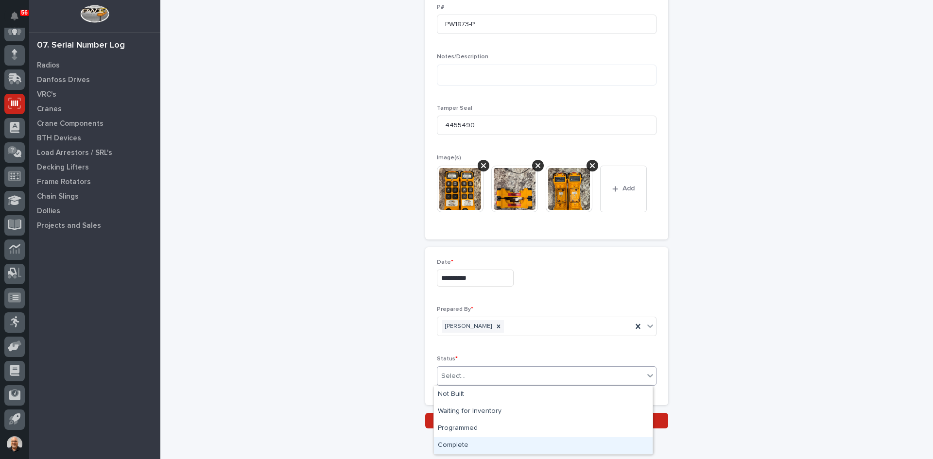
click at [457, 443] on div "Complete" at bounding box center [543, 445] width 219 height 17
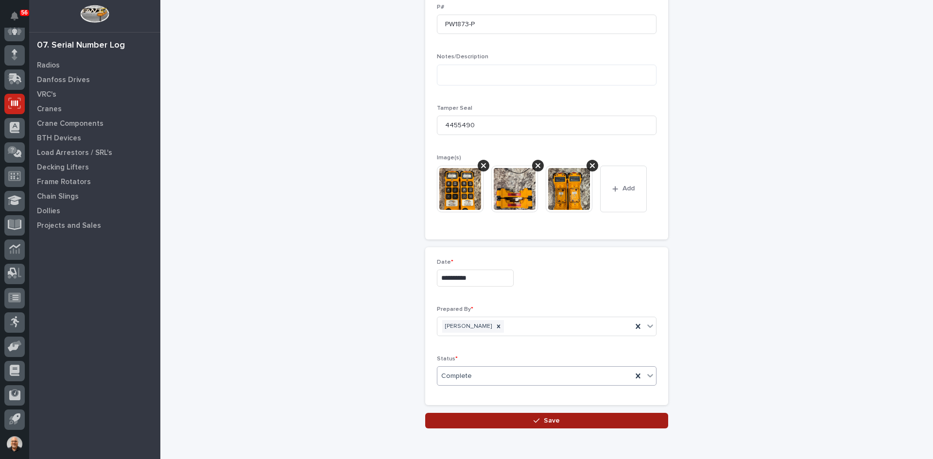
click at [555, 421] on span "Save" at bounding box center [552, 420] width 16 height 9
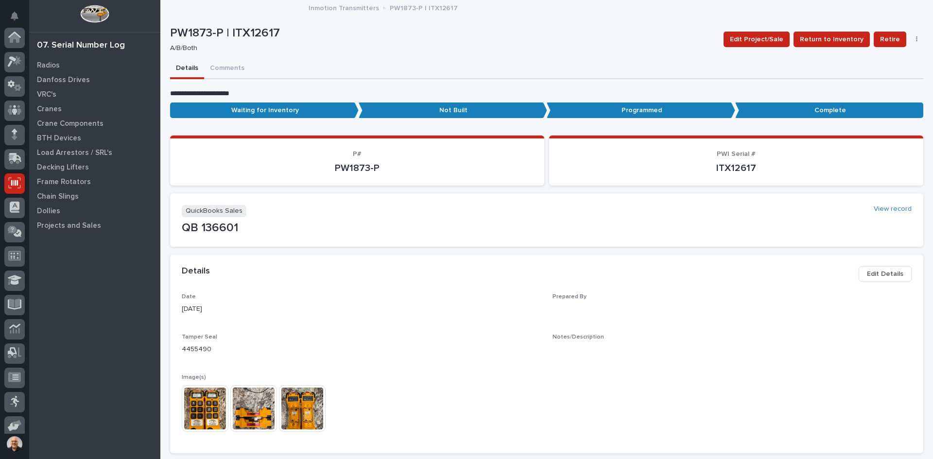
scroll to position [80, 0]
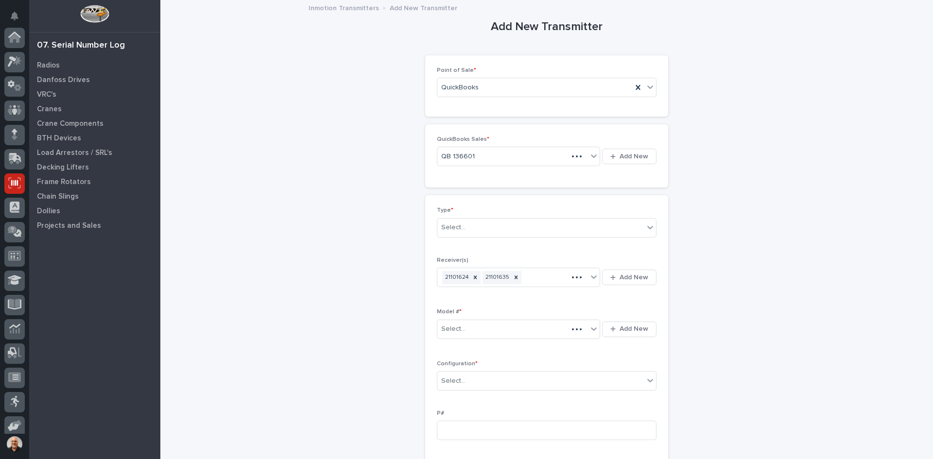
scroll to position [80, 0]
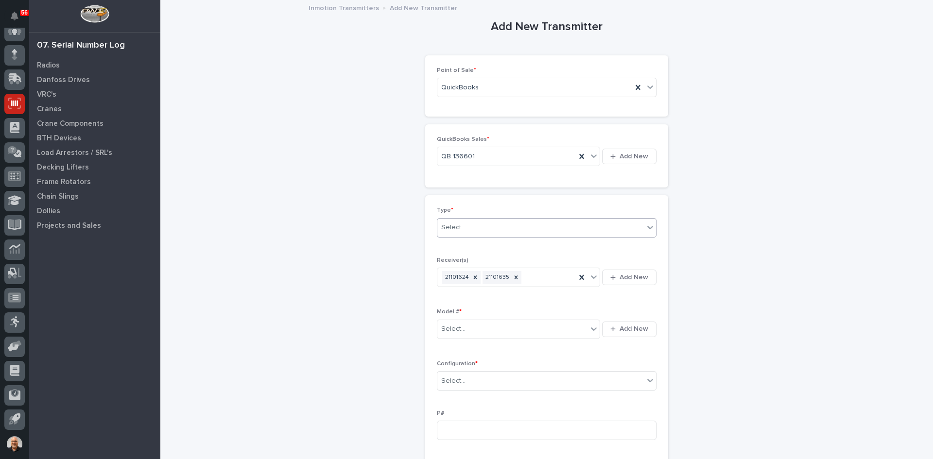
click at [469, 226] on div "Select..." at bounding box center [540, 228] width 207 height 16
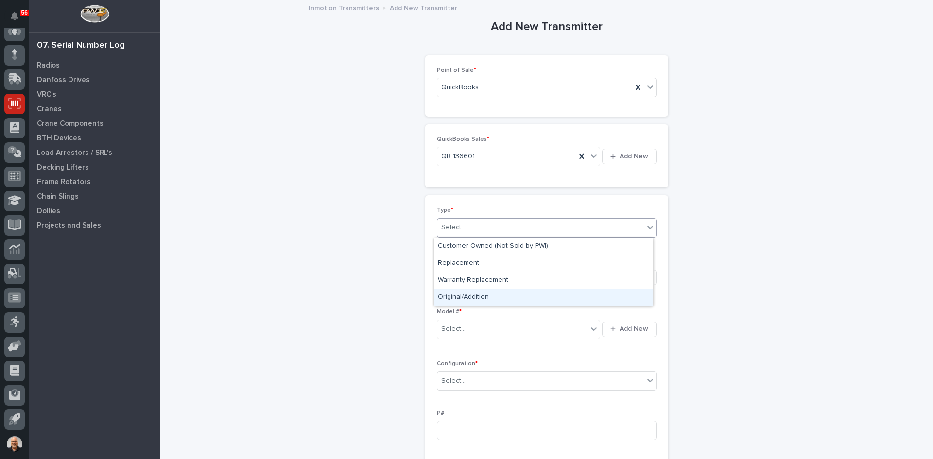
click at [466, 295] on div "Original/Addition" at bounding box center [543, 297] width 219 height 17
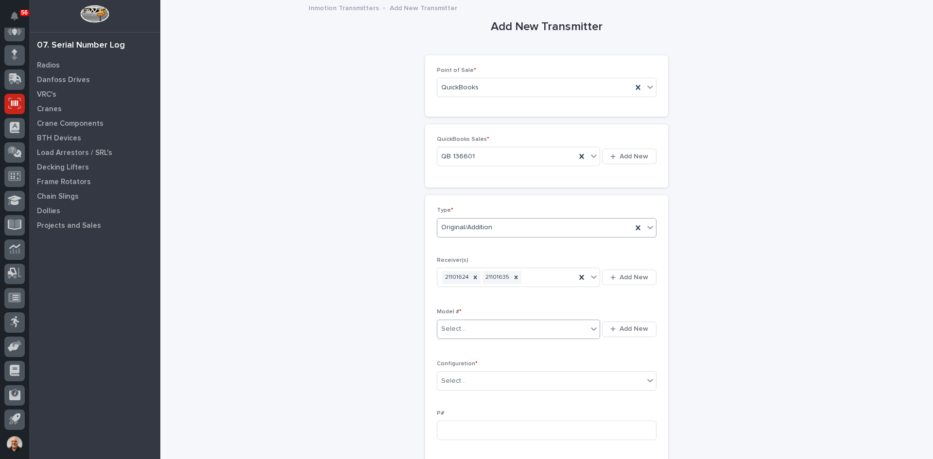
click at [467, 327] on div "Select..." at bounding box center [512, 329] width 150 height 16
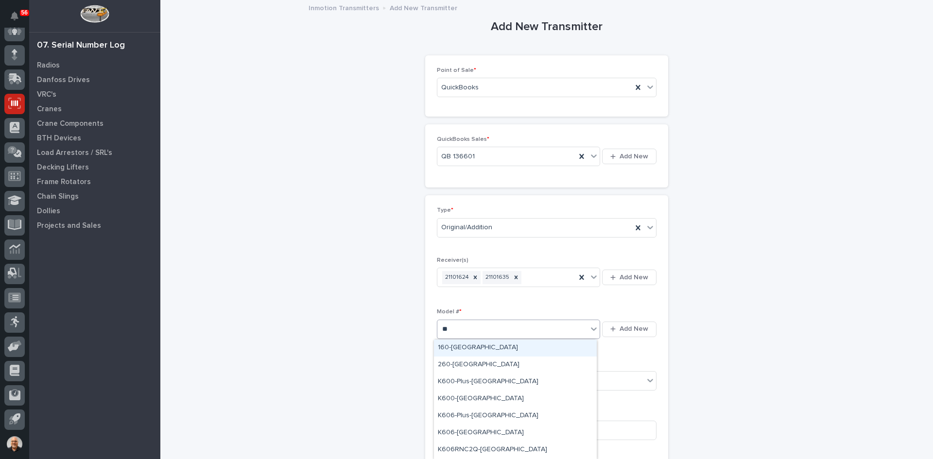
type input "***"
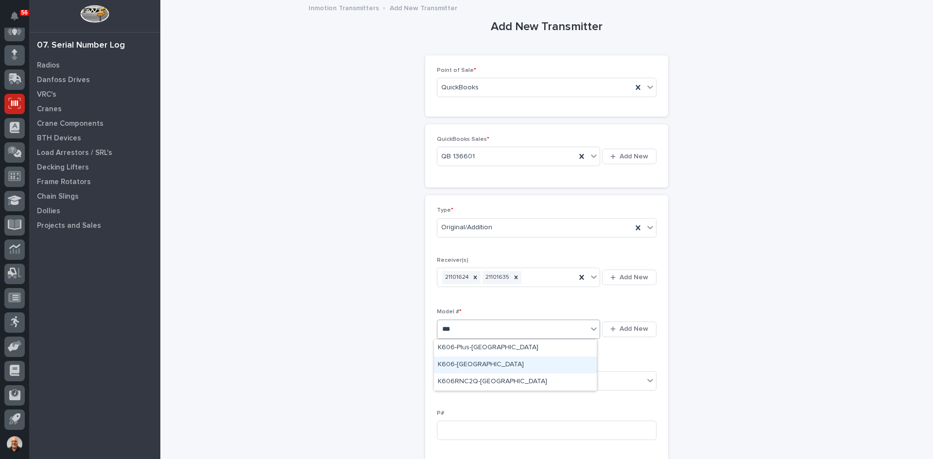
click at [451, 361] on div "K606-[GEOGRAPHIC_DATA]" at bounding box center [515, 365] width 163 height 17
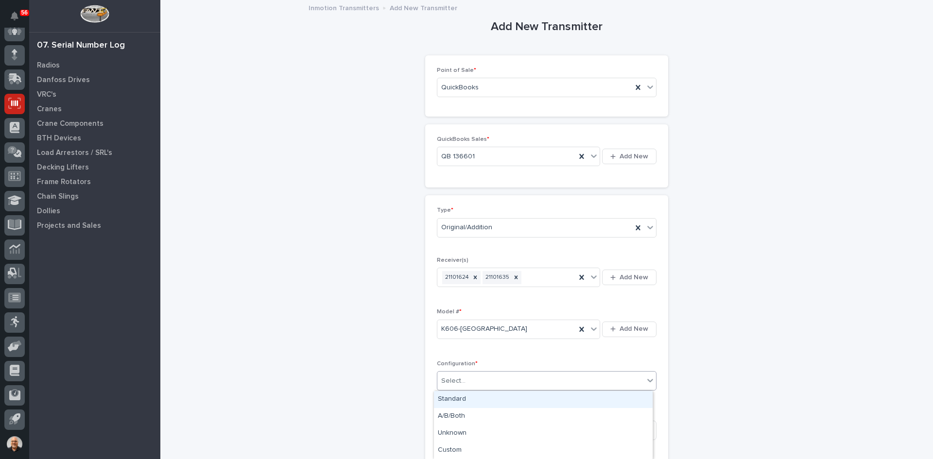
click at [475, 379] on div "Select..." at bounding box center [540, 381] width 207 height 16
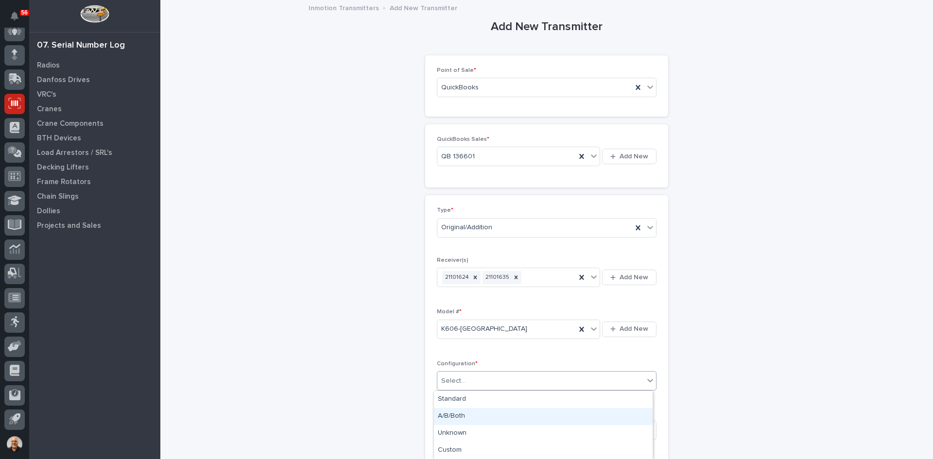
click at [455, 414] on div "A/B/Both" at bounding box center [543, 416] width 219 height 17
click at [450, 426] on input at bounding box center [547, 430] width 220 height 19
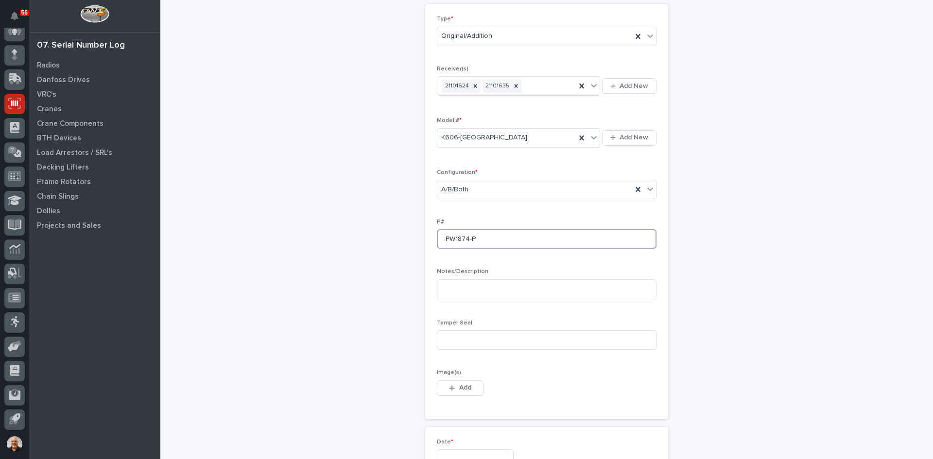
scroll to position [194, 0]
type input "PW1874-P"
click at [452, 340] on input at bounding box center [547, 337] width 220 height 19
type input "4455491"
click at [459, 384] on span "Add" at bounding box center [465, 385] width 12 height 9
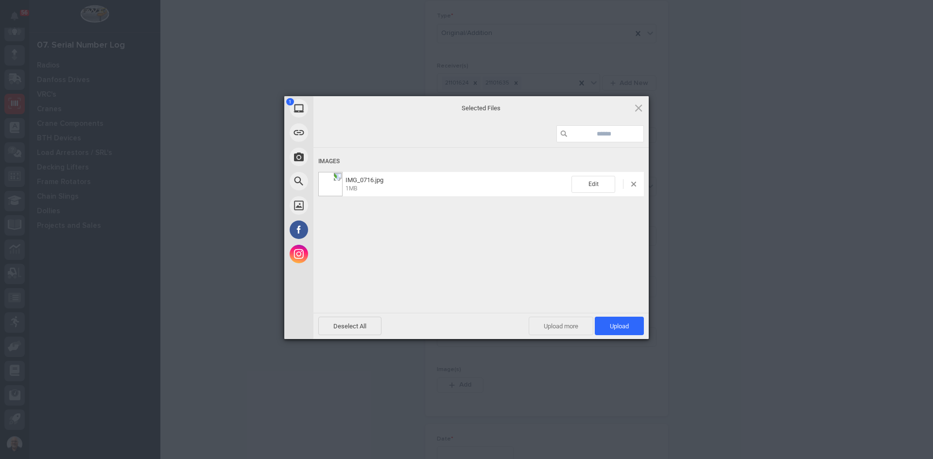
click at [581, 328] on span "Upload more" at bounding box center [561, 326] width 65 height 18
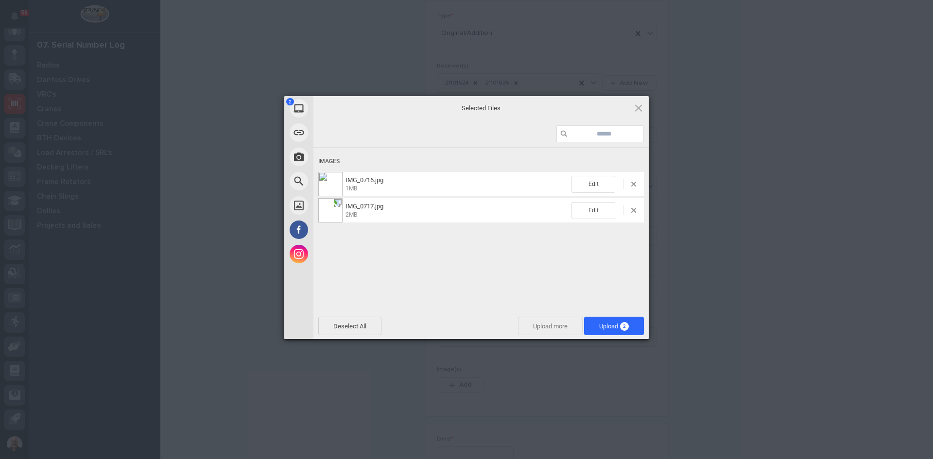
click at [557, 327] on span "Upload more" at bounding box center [550, 326] width 65 height 18
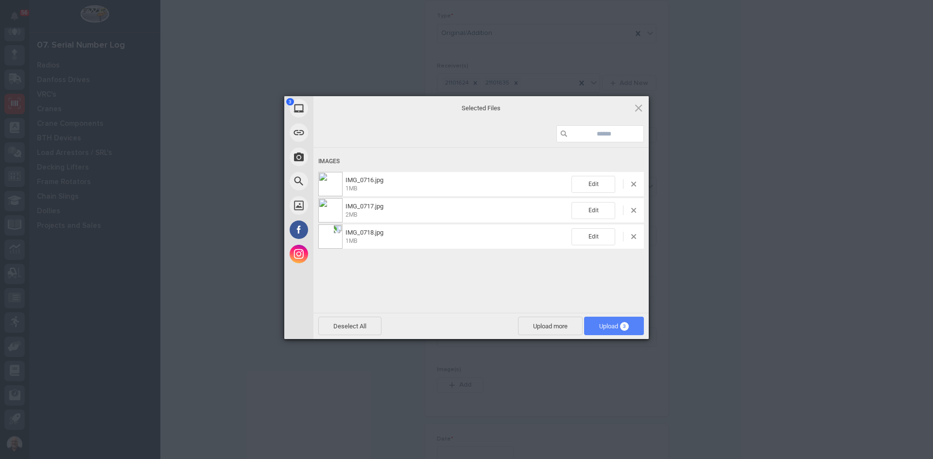
click at [603, 324] on span "Upload 3" at bounding box center [614, 326] width 30 height 7
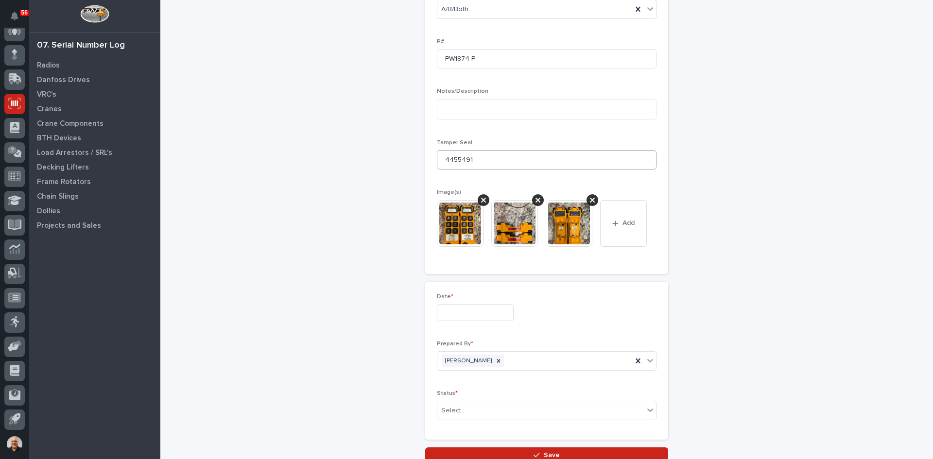
scroll to position [452, 0]
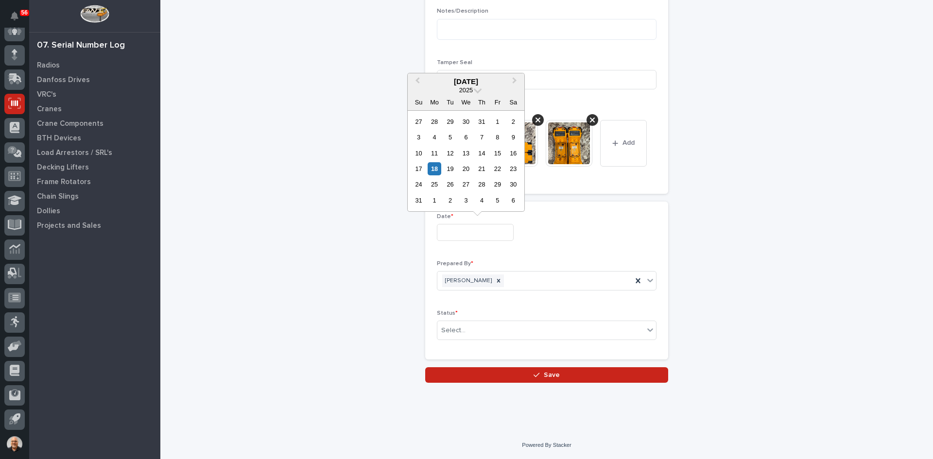
click at [457, 230] on input "text" at bounding box center [475, 232] width 77 height 17
click at [434, 168] on div "18" at bounding box center [434, 168] width 13 height 13
type input "**********"
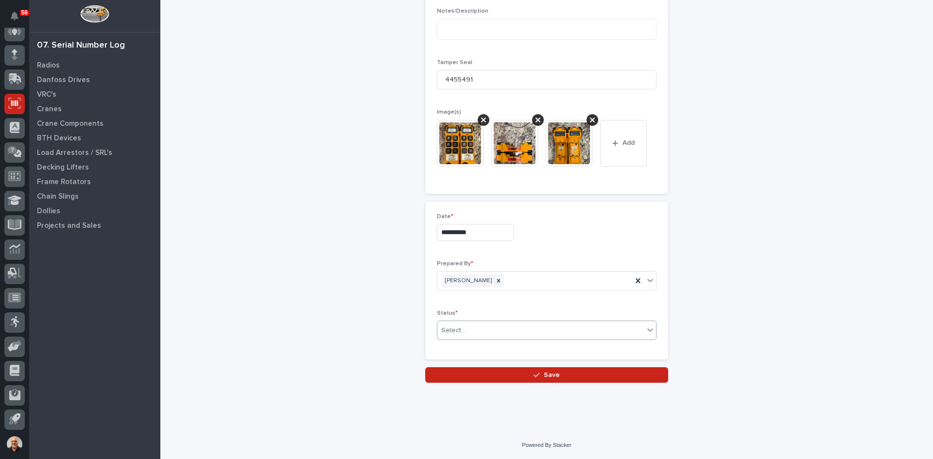
click at [463, 332] on div "Select..." at bounding box center [540, 331] width 207 height 16
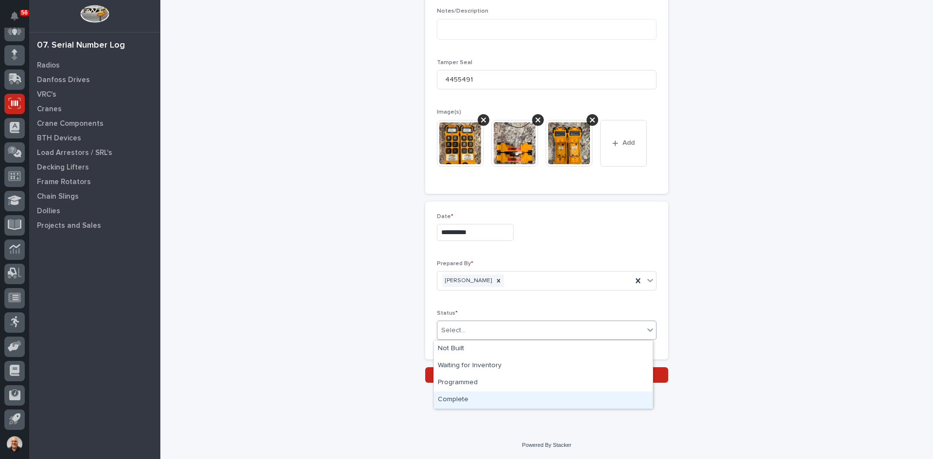
click at [457, 399] on div "Complete" at bounding box center [543, 400] width 219 height 17
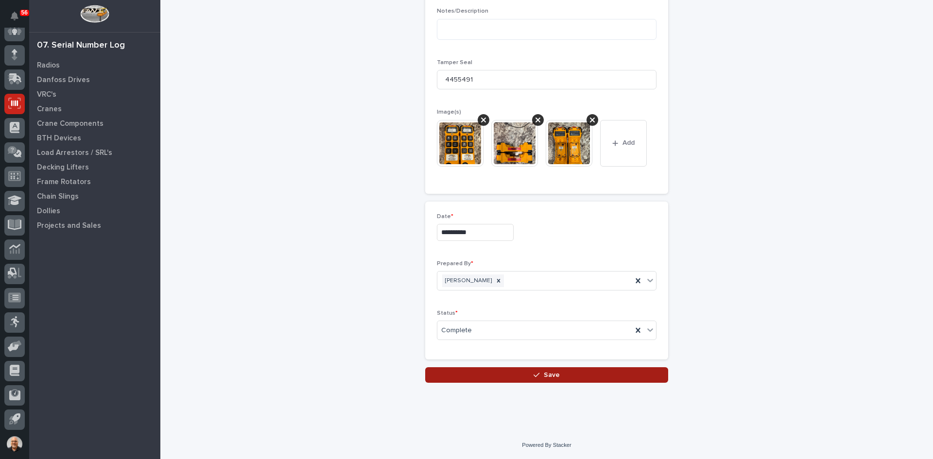
click at [547, 372] on span "Save" at bounding box center [552, 375] width 16 height 9
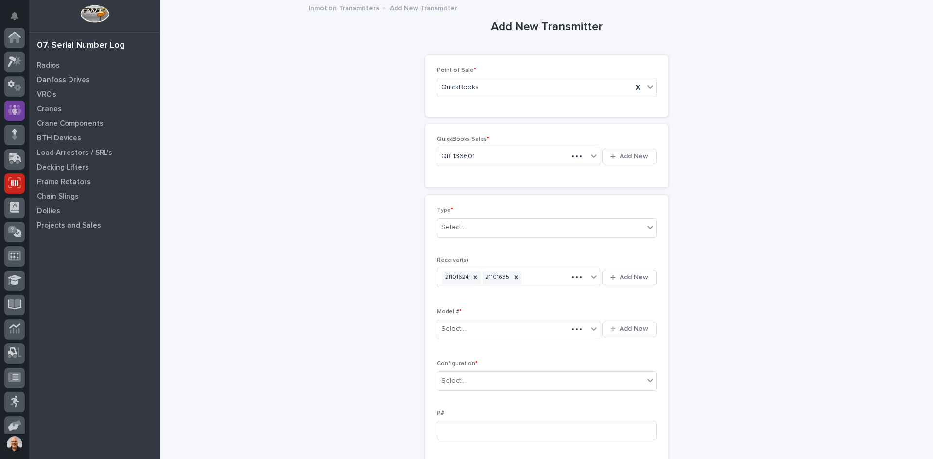
scroll to position [80, 0]
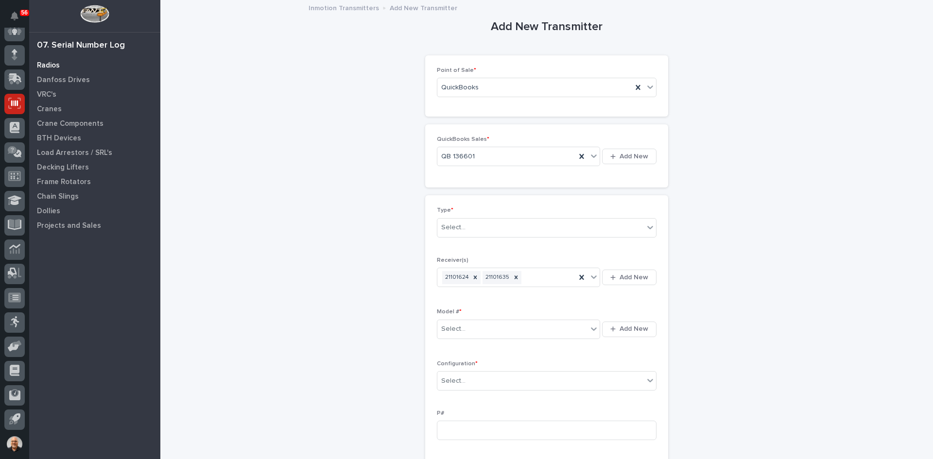
click at [47, 63] on p "Radios" at bounding box center [48, 65] width 23 height 9
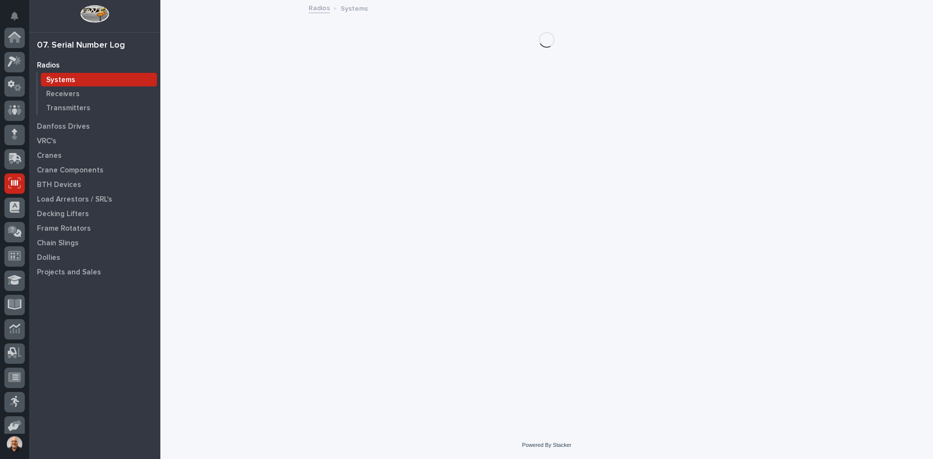
scroll to position [80, 0]
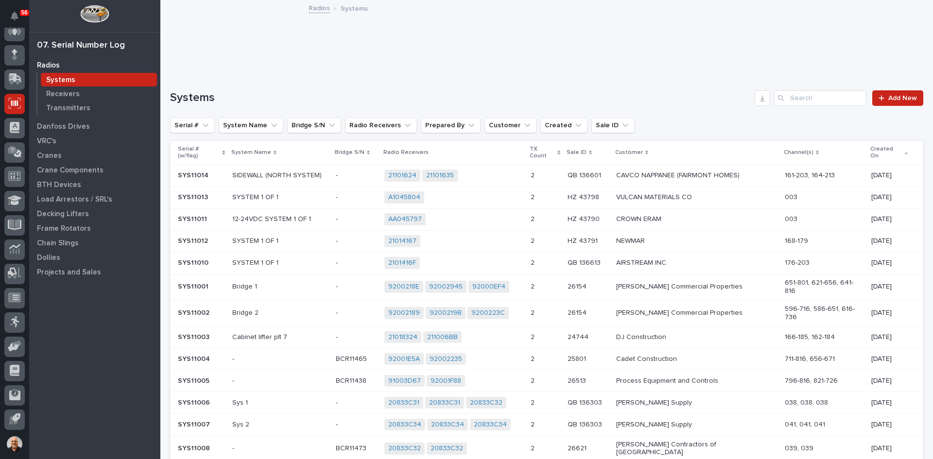
click at [537, 171] on p "2" at bounding box center [534, 175] width 6 height 10
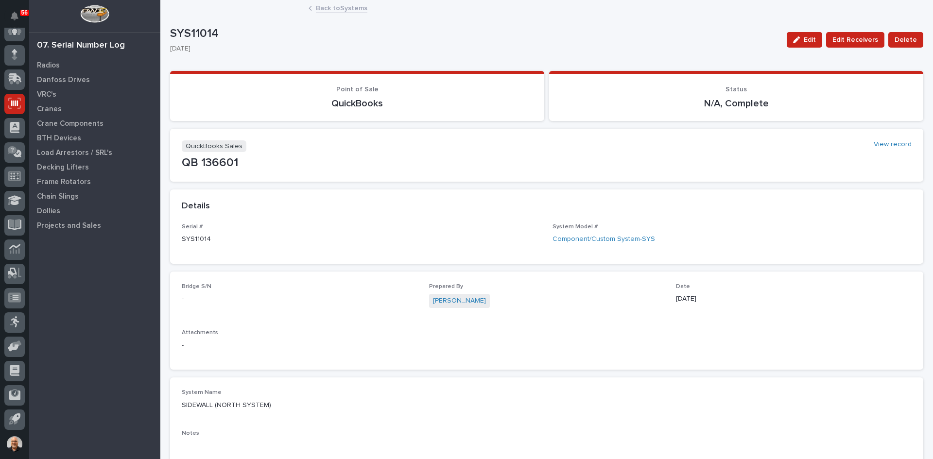
click at [327, 7] on link "Back to Systems" at bounding box center [342, 7] width 52 height 11
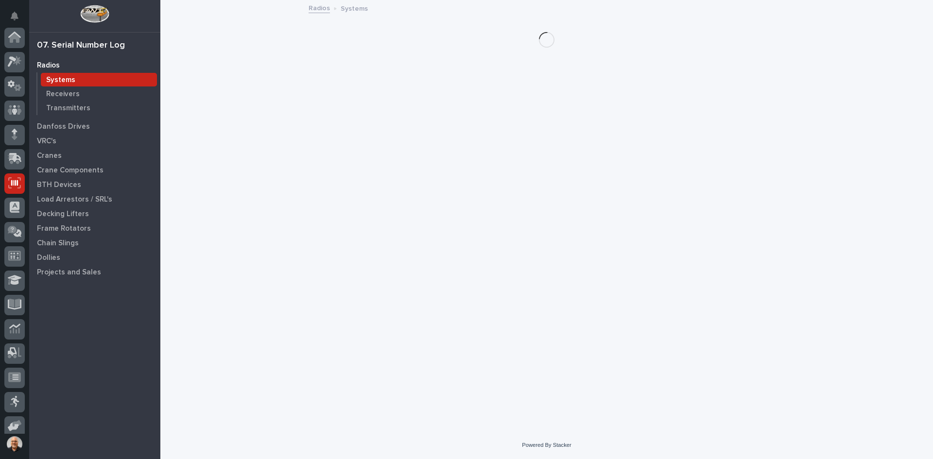
scroll to position [80, 0]
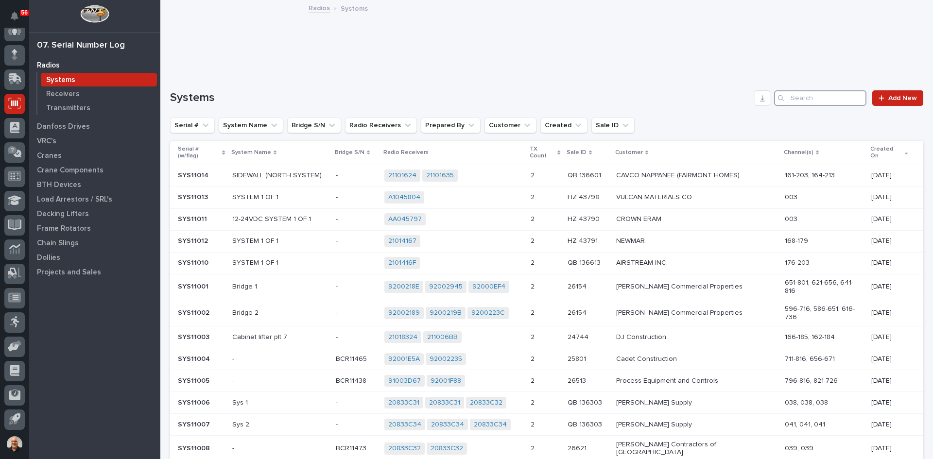
click at [808, 92] on input "Search" at bounding box center [820, 98] width 92 height 16
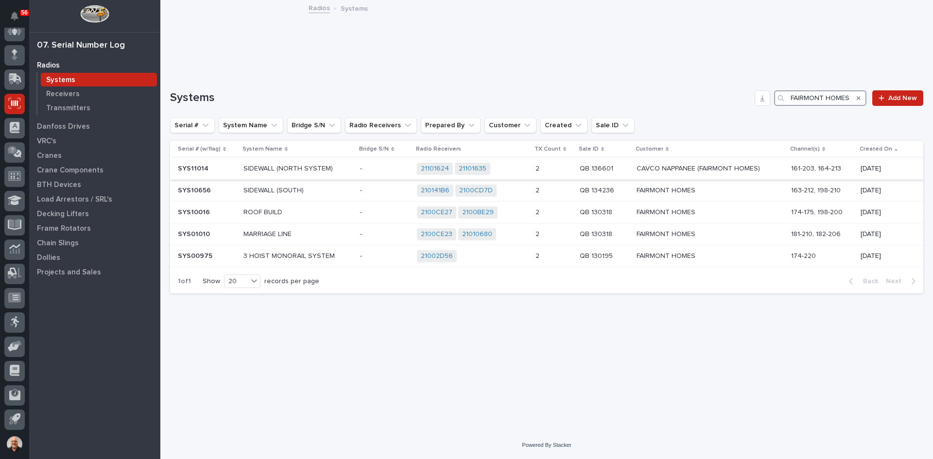
type input "FAIRMONT HOMES"
click at [339, 166] on p "SIDEWALL (NORTH SYSTEM)" at bounding box center [297, 169] width 109 height 8
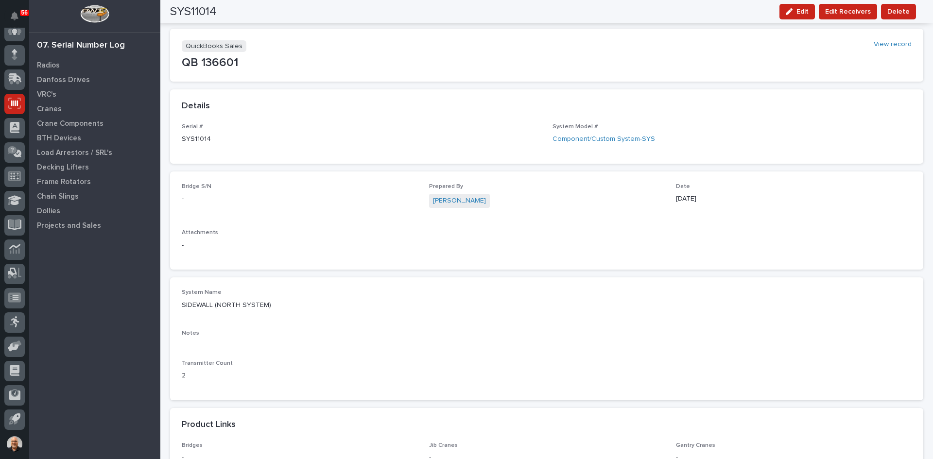
scroll to position [97, 0]
click at [808, 9] on span "Edit" at bounding box center [803, 11] width 12 height 9
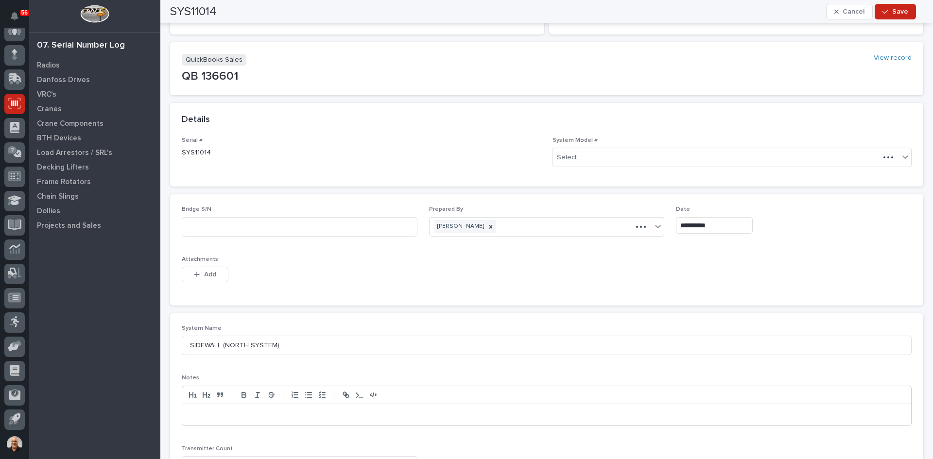
scroll to position [155, 0]
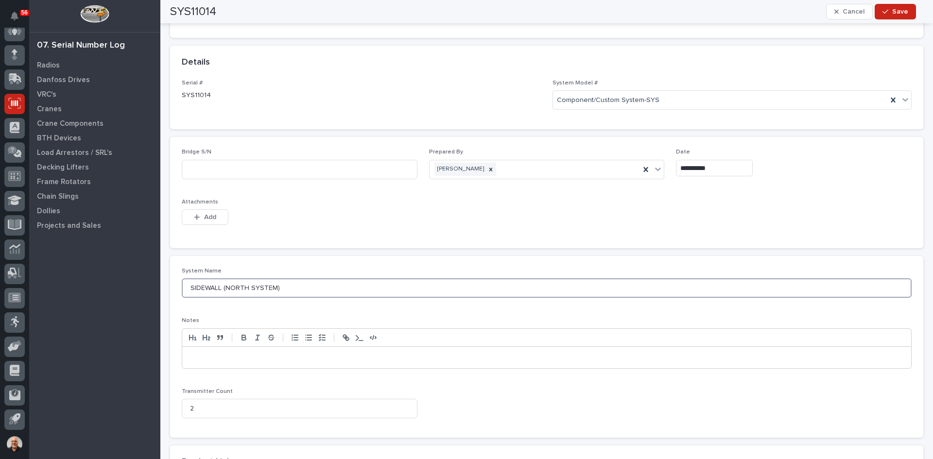
click at [273, 289] on input "SIDEWALL (NORTH SYSTEM)" at bounding box center [547, 287] width 730 height 19
type input "SIDEWALL (NORTH)"
click at [906, 9] on span "Save" at bounding box center [900, 11] width 16 height 9
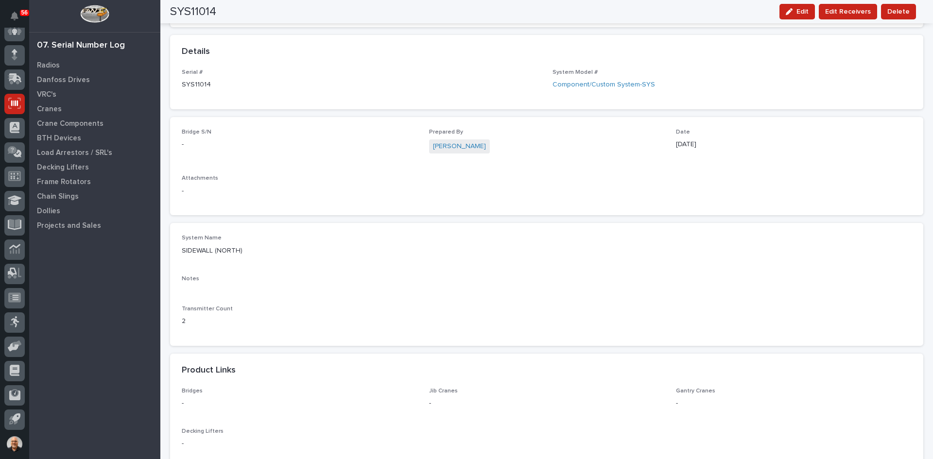
scroll to position [97, 0]
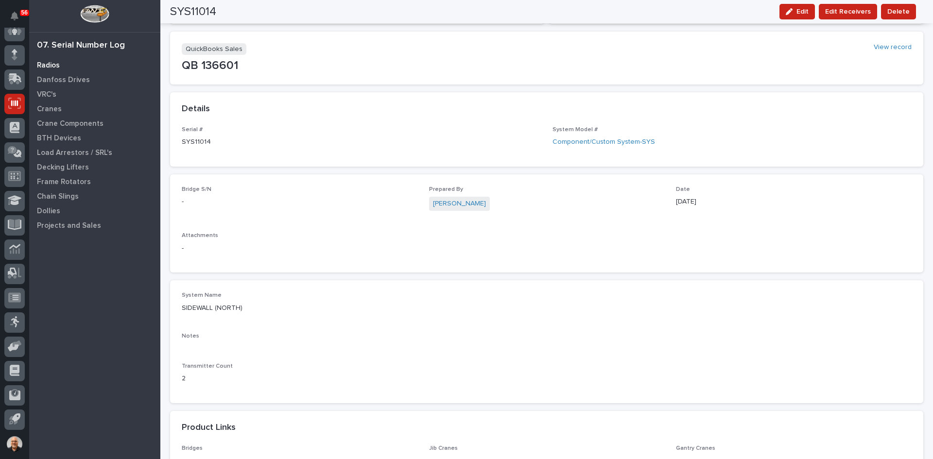
click at [53, 64] on p "Radios" at bounding box center [48, 65] width 23 height 9
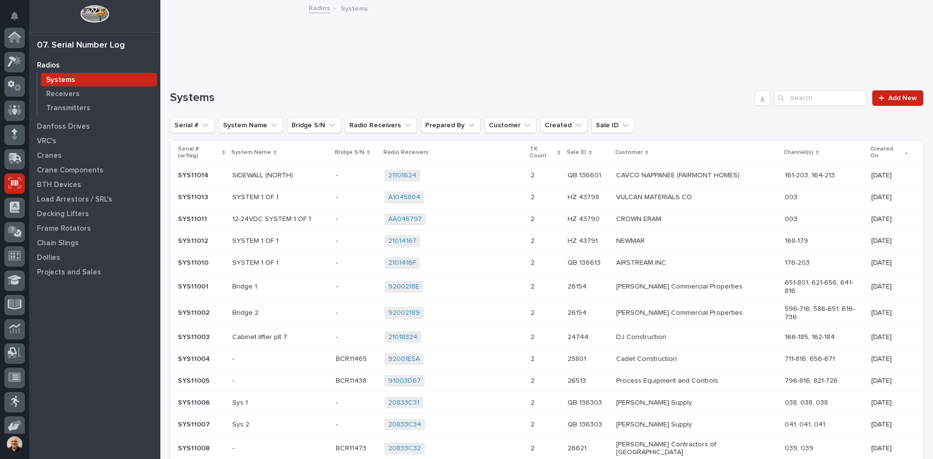
scroll to position [80, 0]
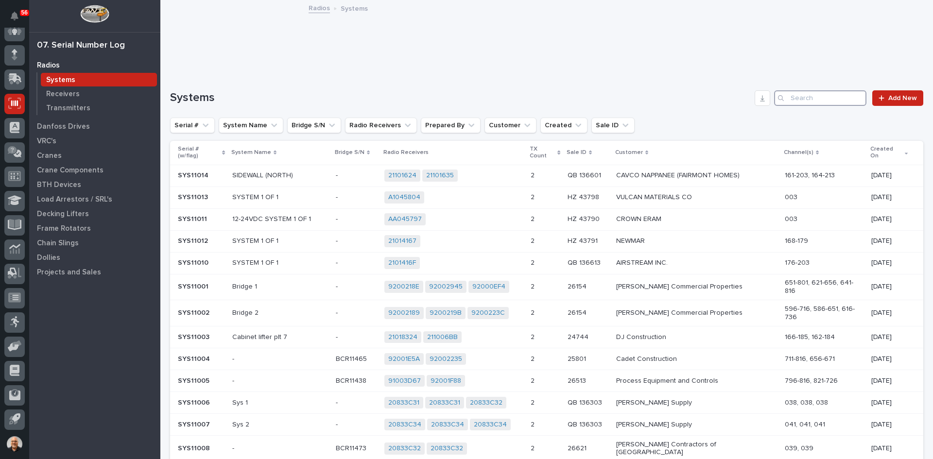
click at [796, 95] on input "Search" at bounding box center [820, 98] width 92 height 16
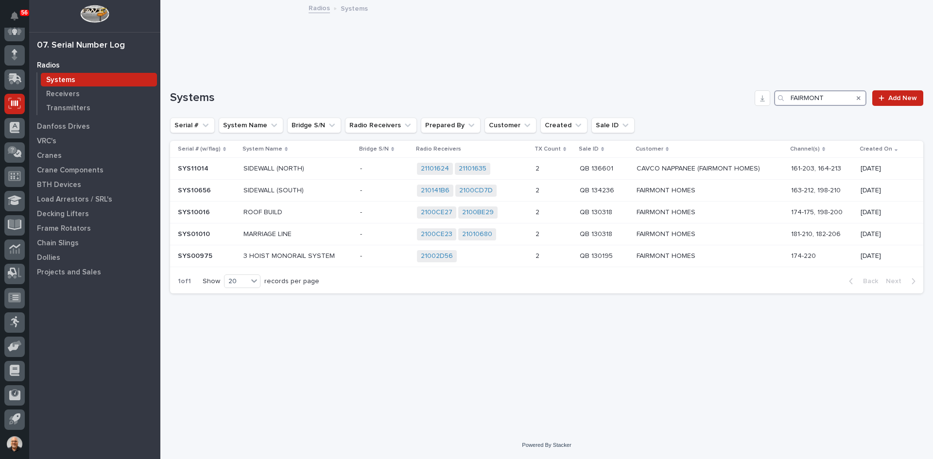
type input "FAIRMONT"
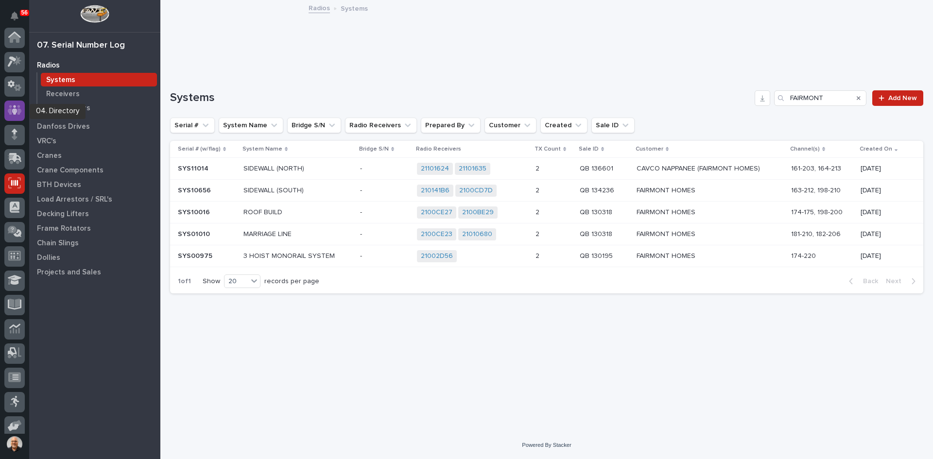
click at [12, 113] on icon at bounding box center [15, 109] width 14 height 11
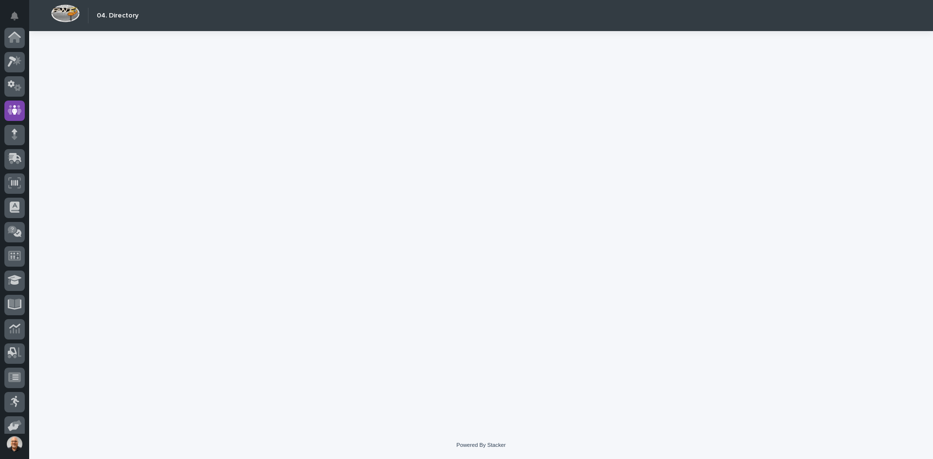
scroll to position [73, 0]
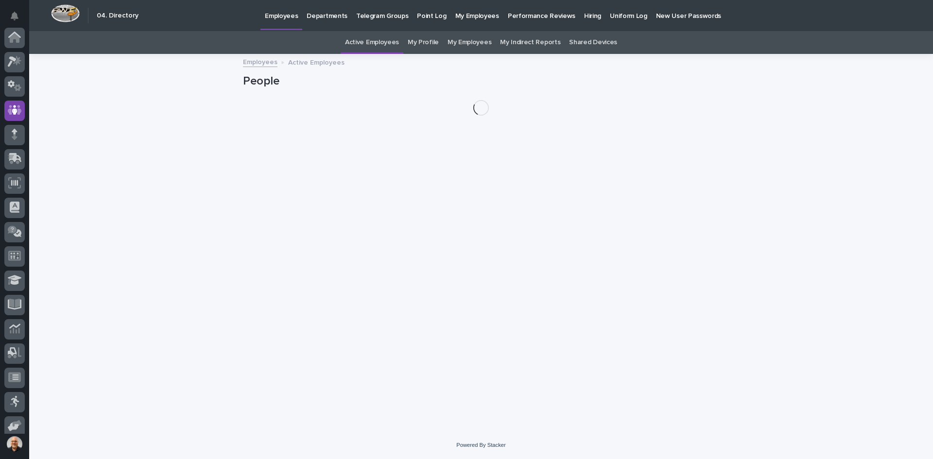
scroll to position [73, 0]
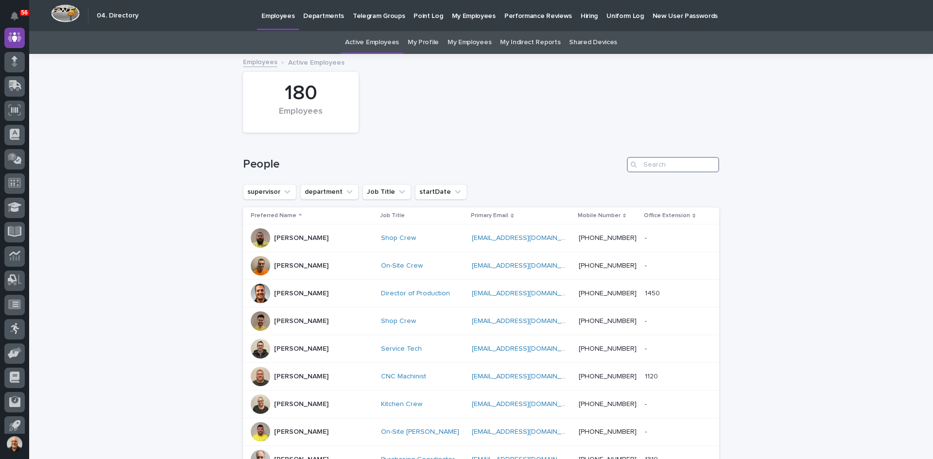
click at [649, 164] on input "Search" at bounding box center [673, 165] width 92 height 16
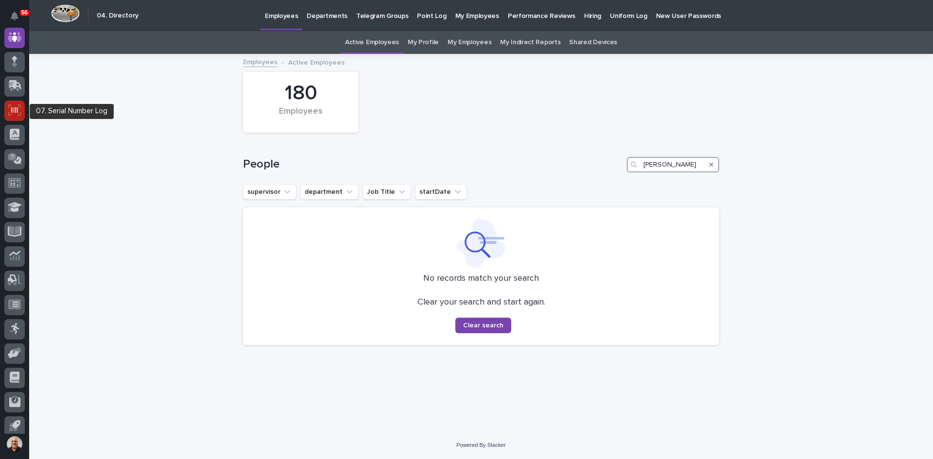
type input "REUBEN"
click at [14, 110] on icon at bounding box center [14, 110] width 7 height 6
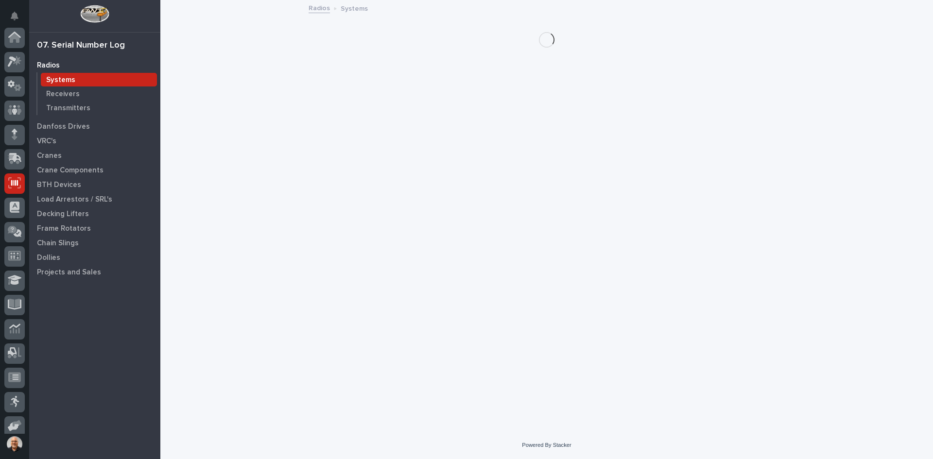
scroll to position [80, 0]
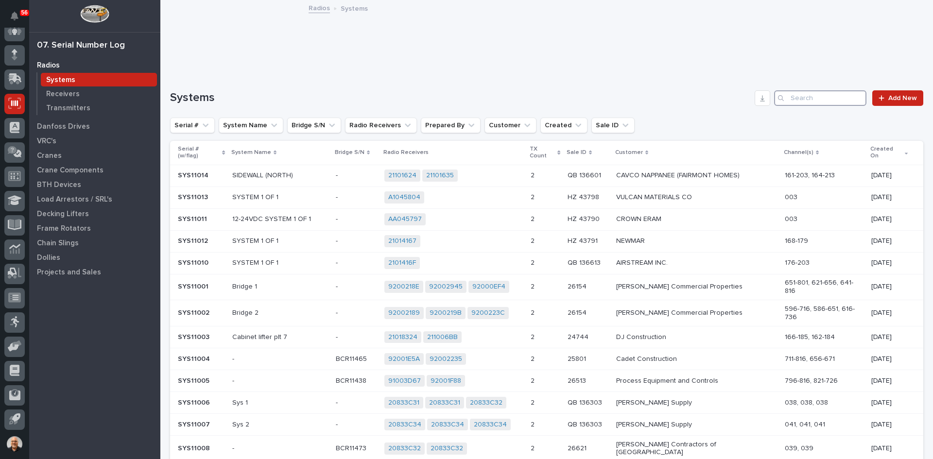
click at [801, 97] on input "Search" at bounding box center [820, 98] width 92 height 16
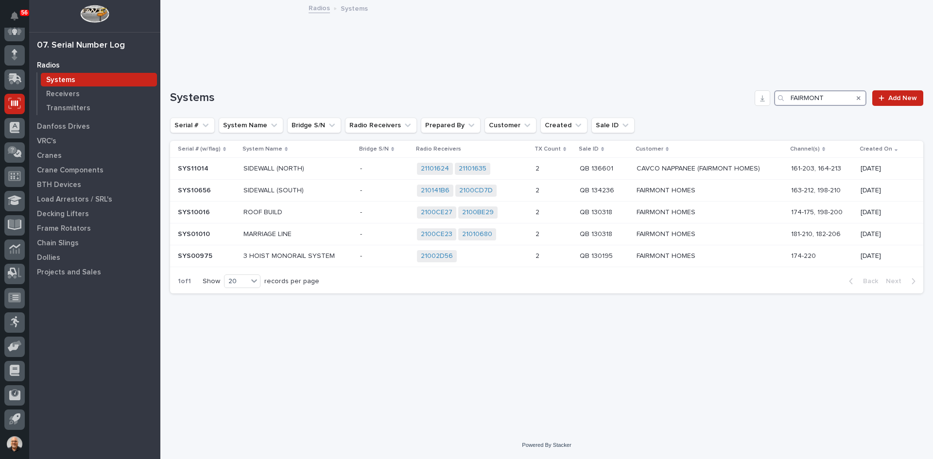
type input "FAIRMONT"
click at [305, 234] on p "MARRIAGE LINE" at bounding box center [297, 234] width 109 height 8
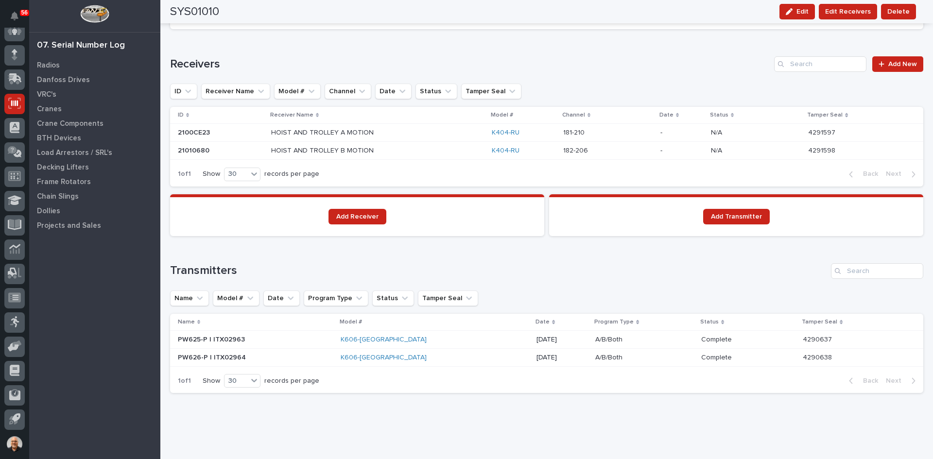
scroll to position [612, 0]
